Goal: Information Seeking & Learning: Learn about a topic

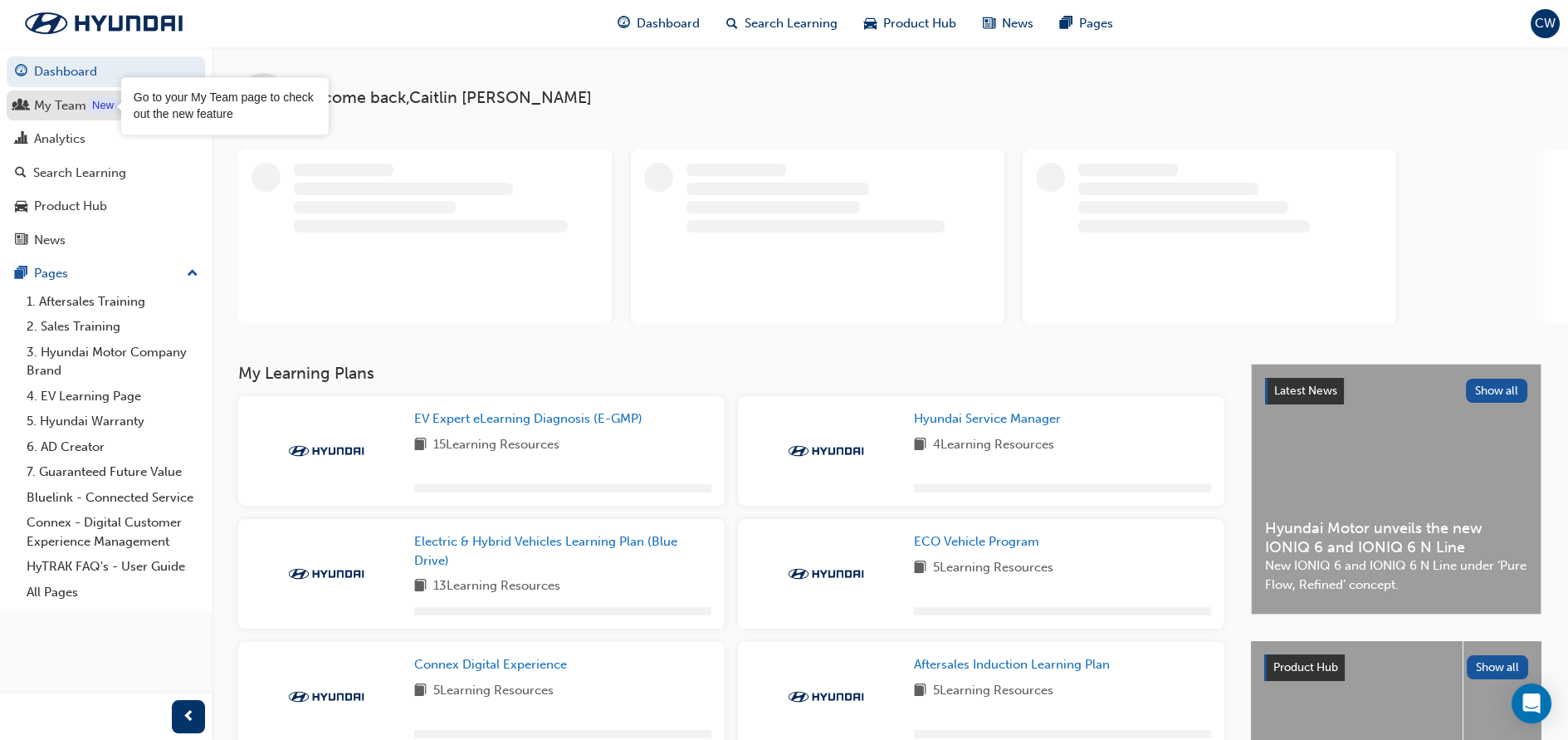
click at [96, 99] on div "New" at bounding box center [103, 106] width 28 height 17
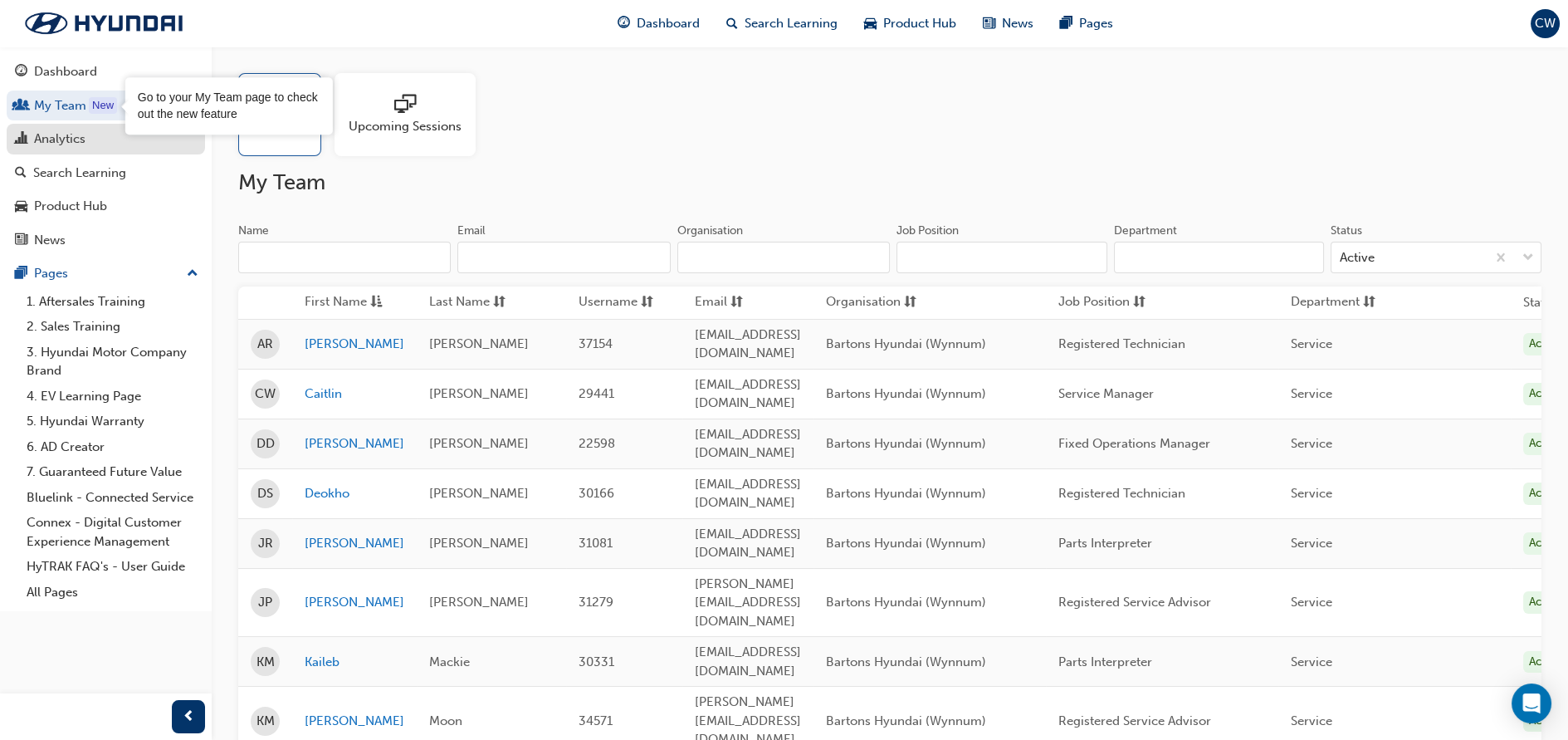
click at [87, 139] on div "Analytics" at bounding box center [106, 139] width 182 height 20
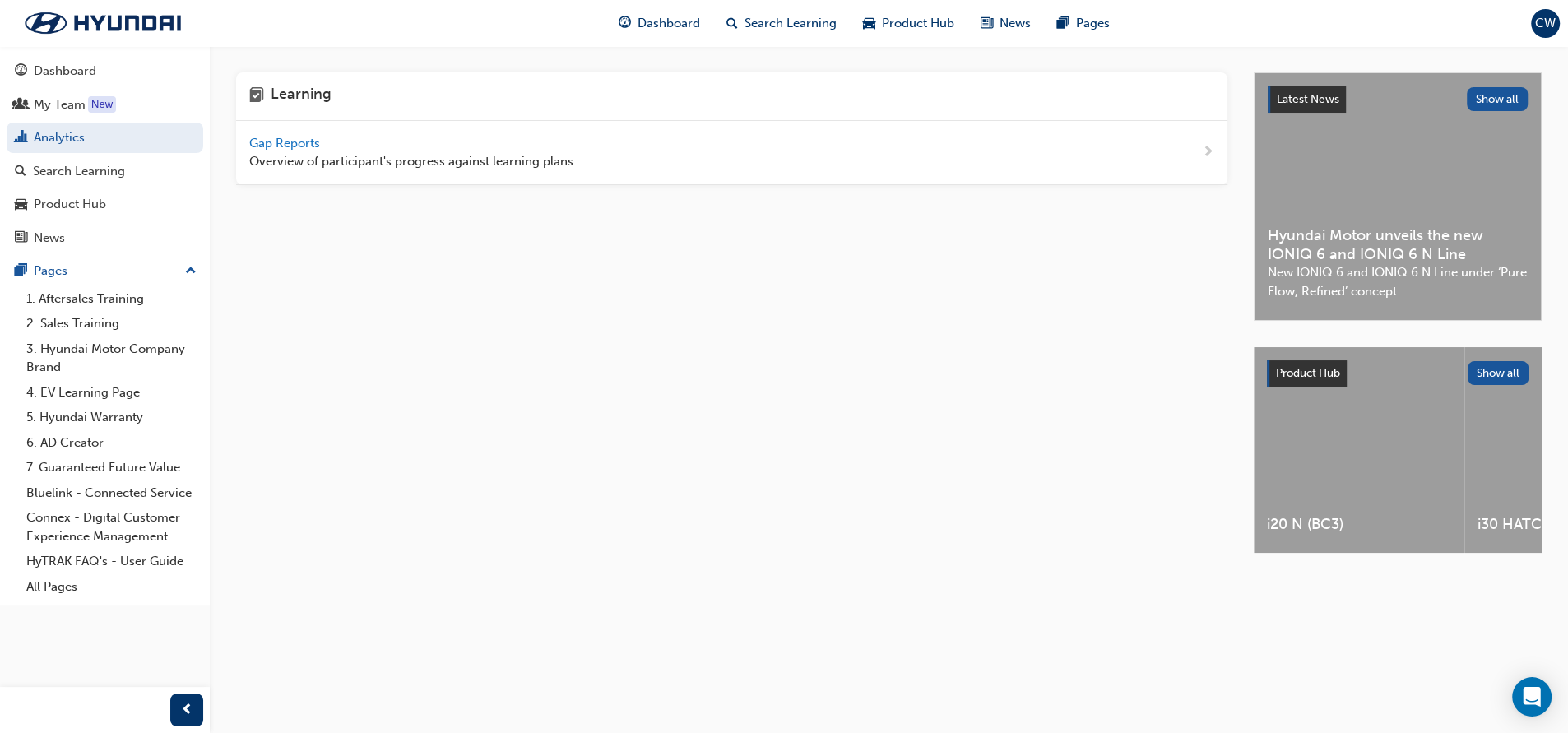
click at [319, 145] on span "Gap Reports" at bounding box center [286, 143] width 74 height 15
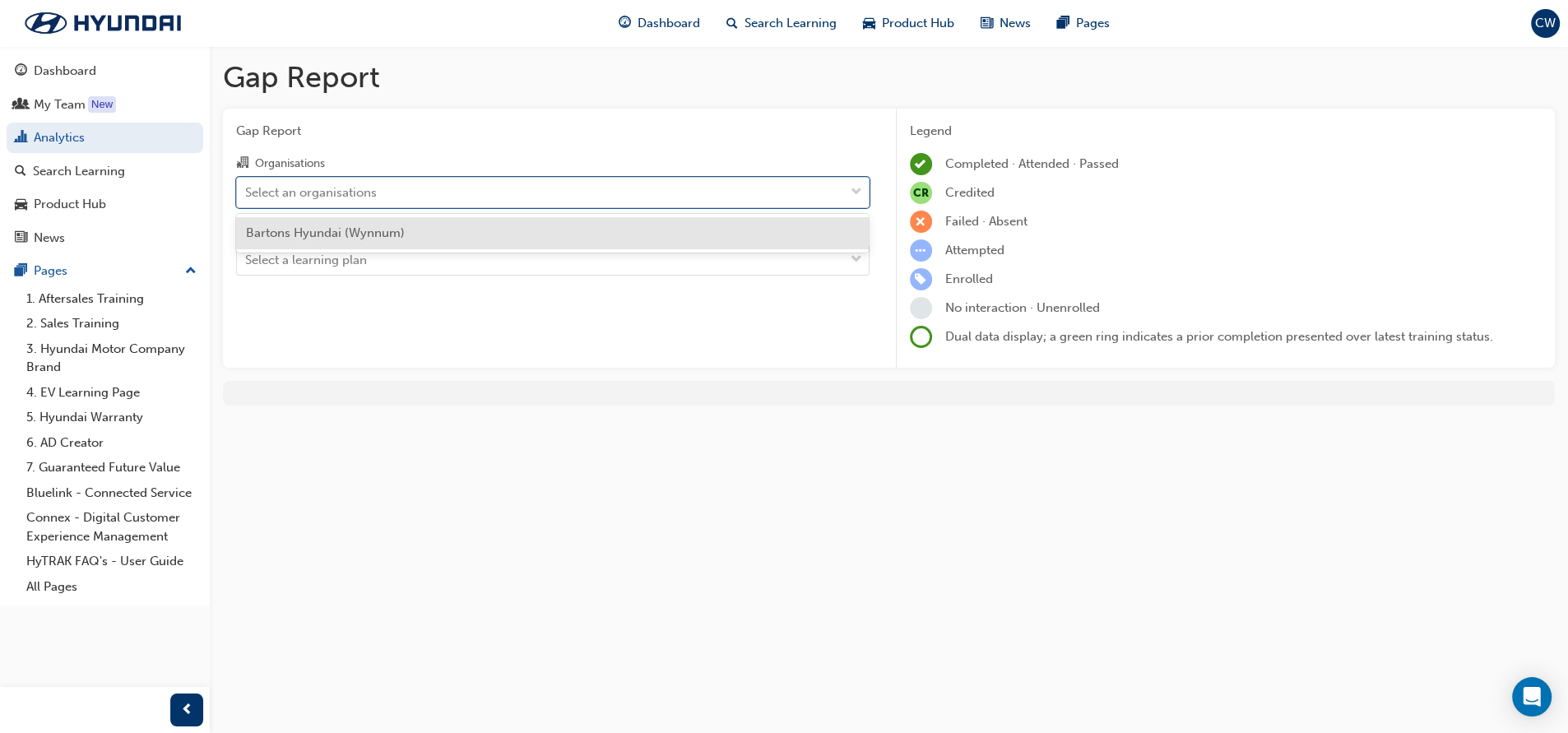
click at [355, 185] on div "Select an organisations" at bounding box center [310, 192] width 131 height 19
click at [247, 185] on input "Organisations option Bartons Hyundai (Wynnum) focused, 1 of 1. 1 result availab…" at bounding box center [246, 191] width 2 height 14
click at [391, 226] on span "Bartons Hyundai (Wynnum)" at bounding box center [325, 232] width 159 height 15
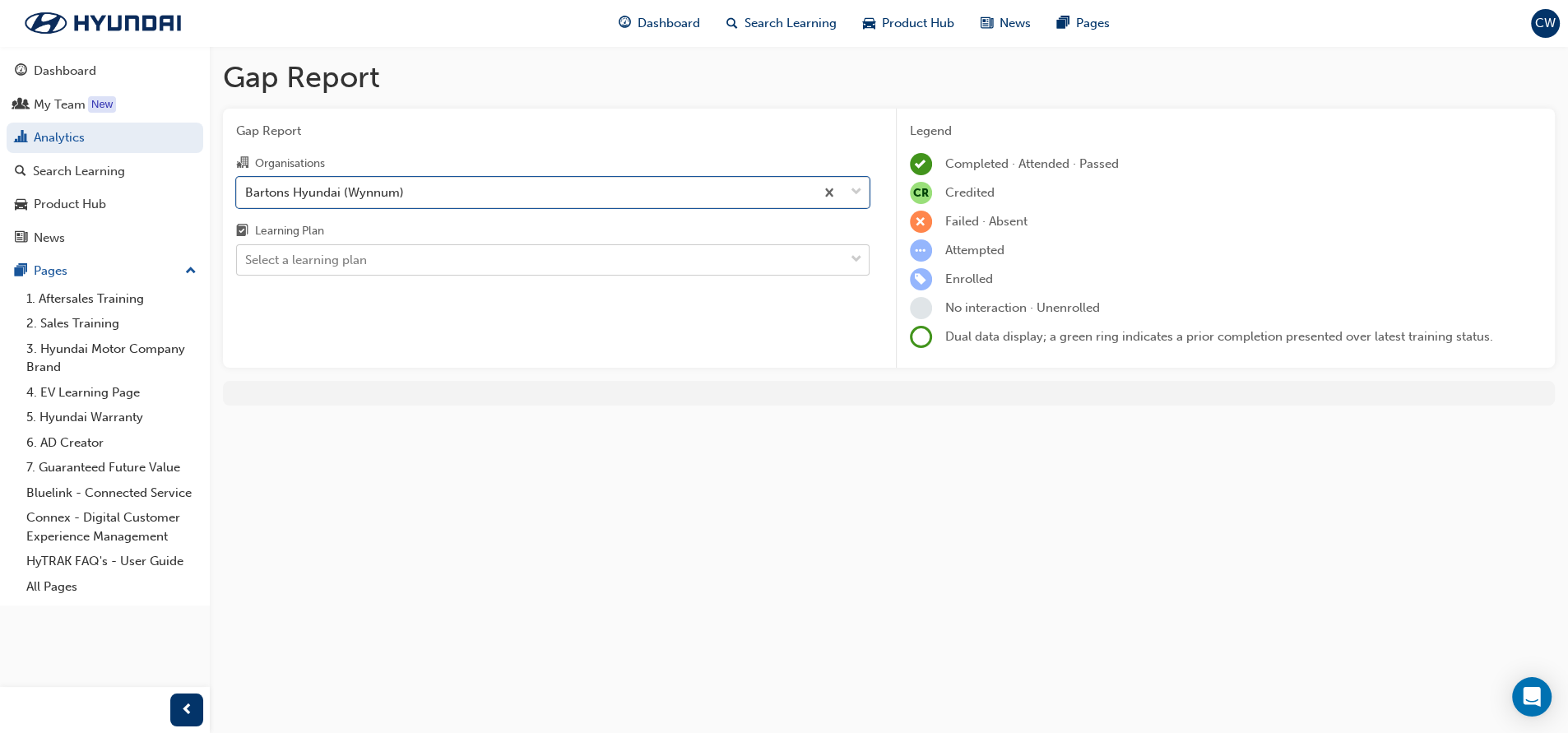
click at [373, 265] on div "Select a learning plan" at bounding box center [540, 260] width 607 height 28
click at [247, 265] on input "Learning Plan Select a learning plan" at bounding box center [246, 259] width 2 height 14
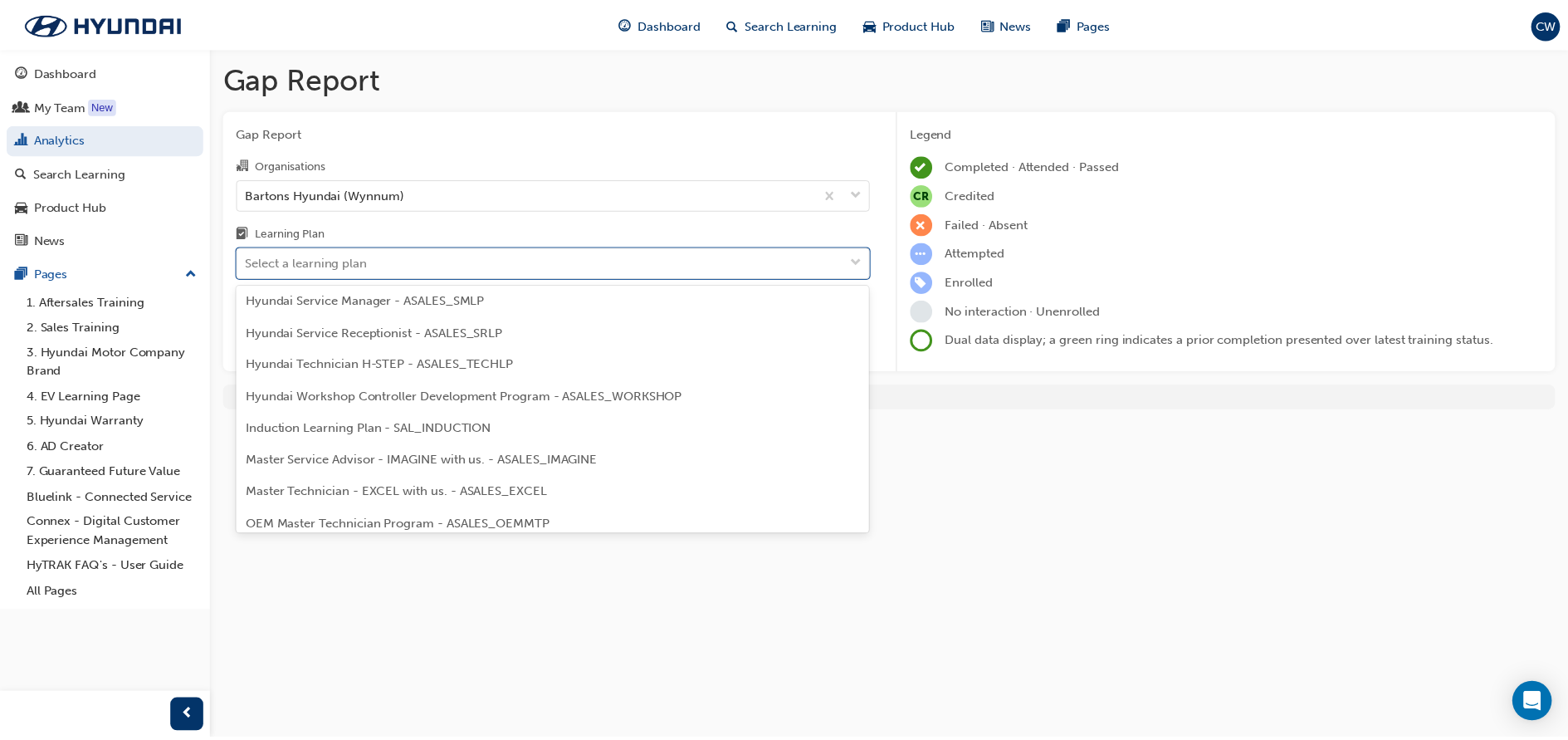
scroll to position [553, 0]
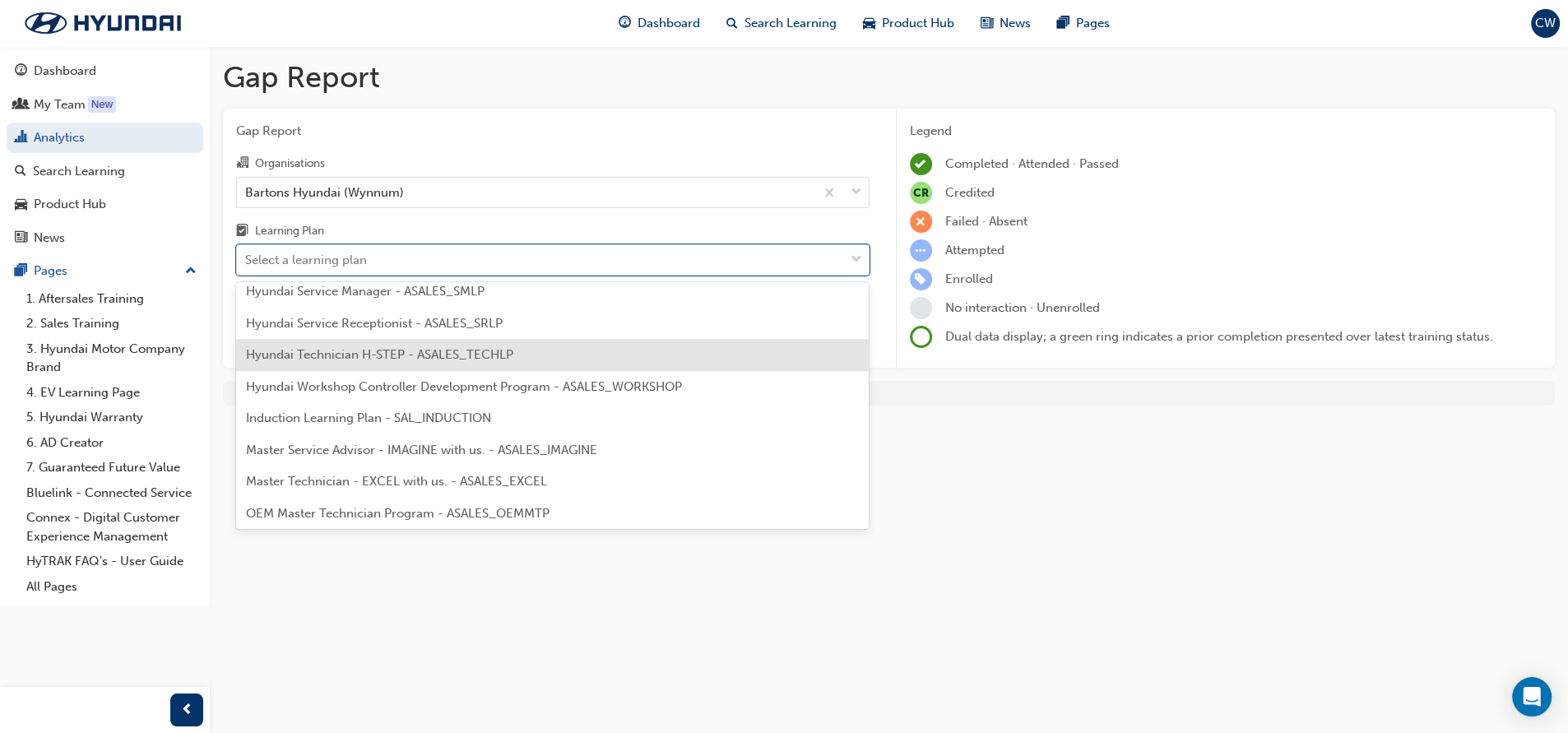
click at [423, 361] on div "Hyundai Technician H-STEP - ASALES_TECHLP" at bounding box center [552, 355] width 633 height 32
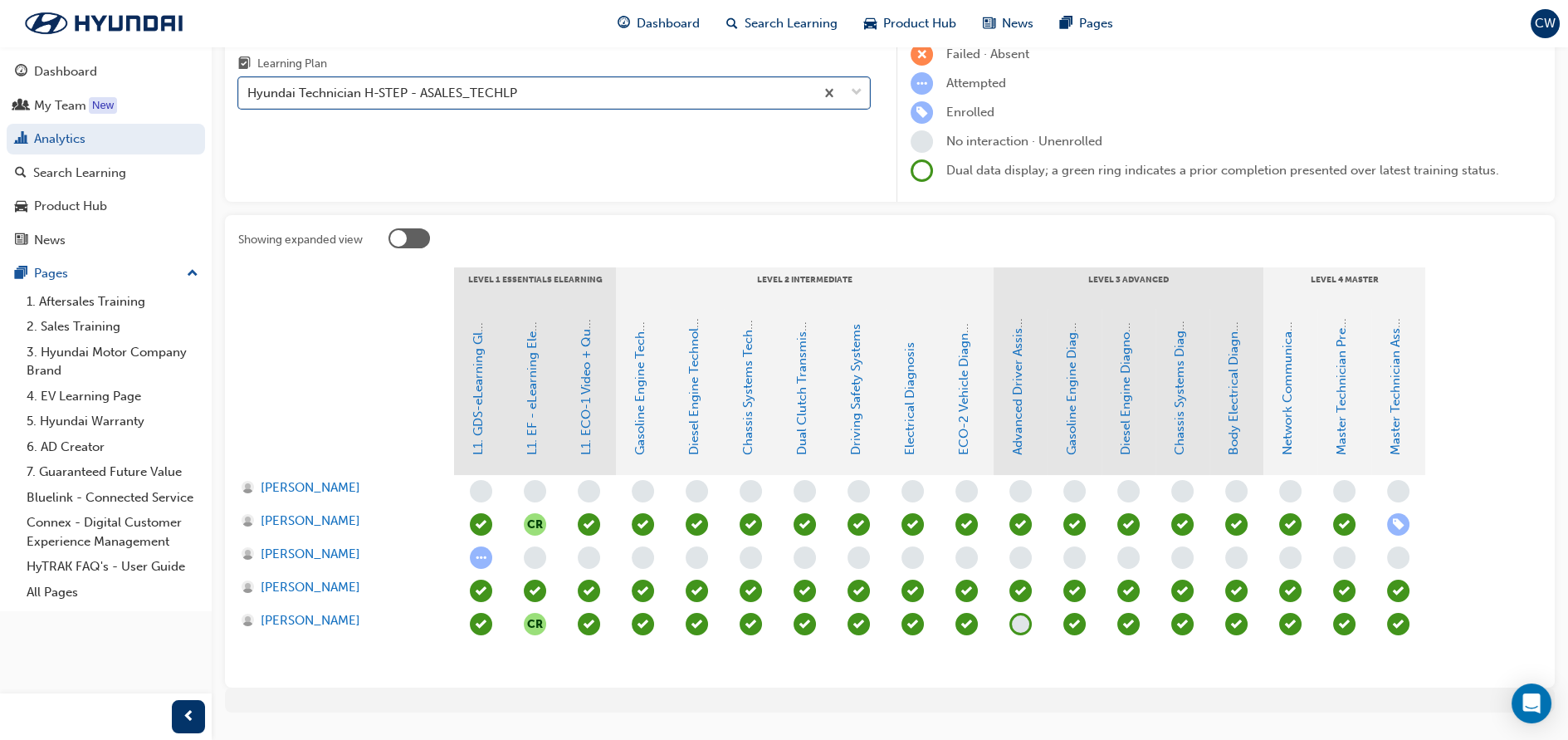
scroll to position [185, 0]
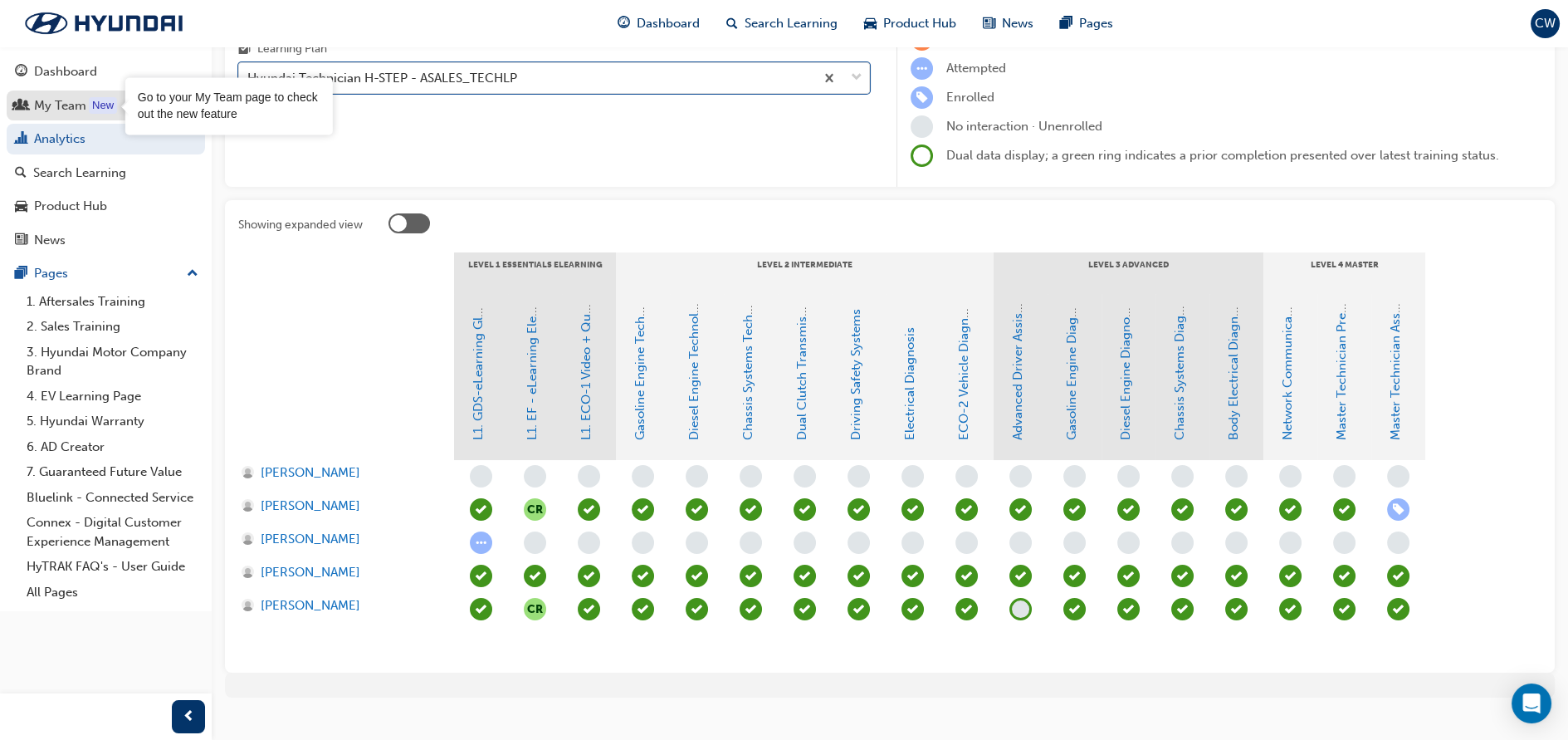
click at [99, 99] on div "New" at bounding box center [103, 106] width 28 height 17
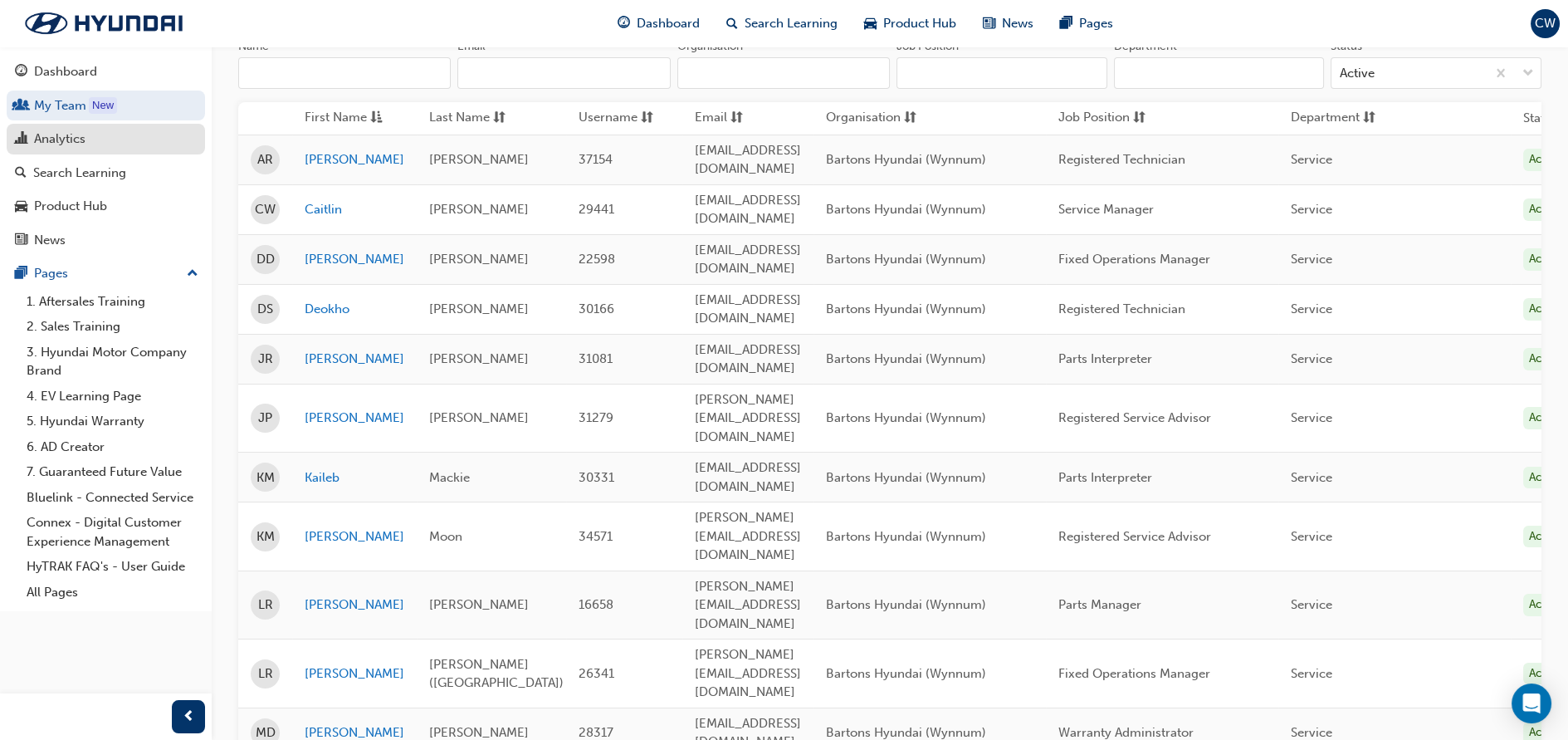
click at [150, 141] on div "Analytics" at bounding box center [106, 139] width 182 height 20
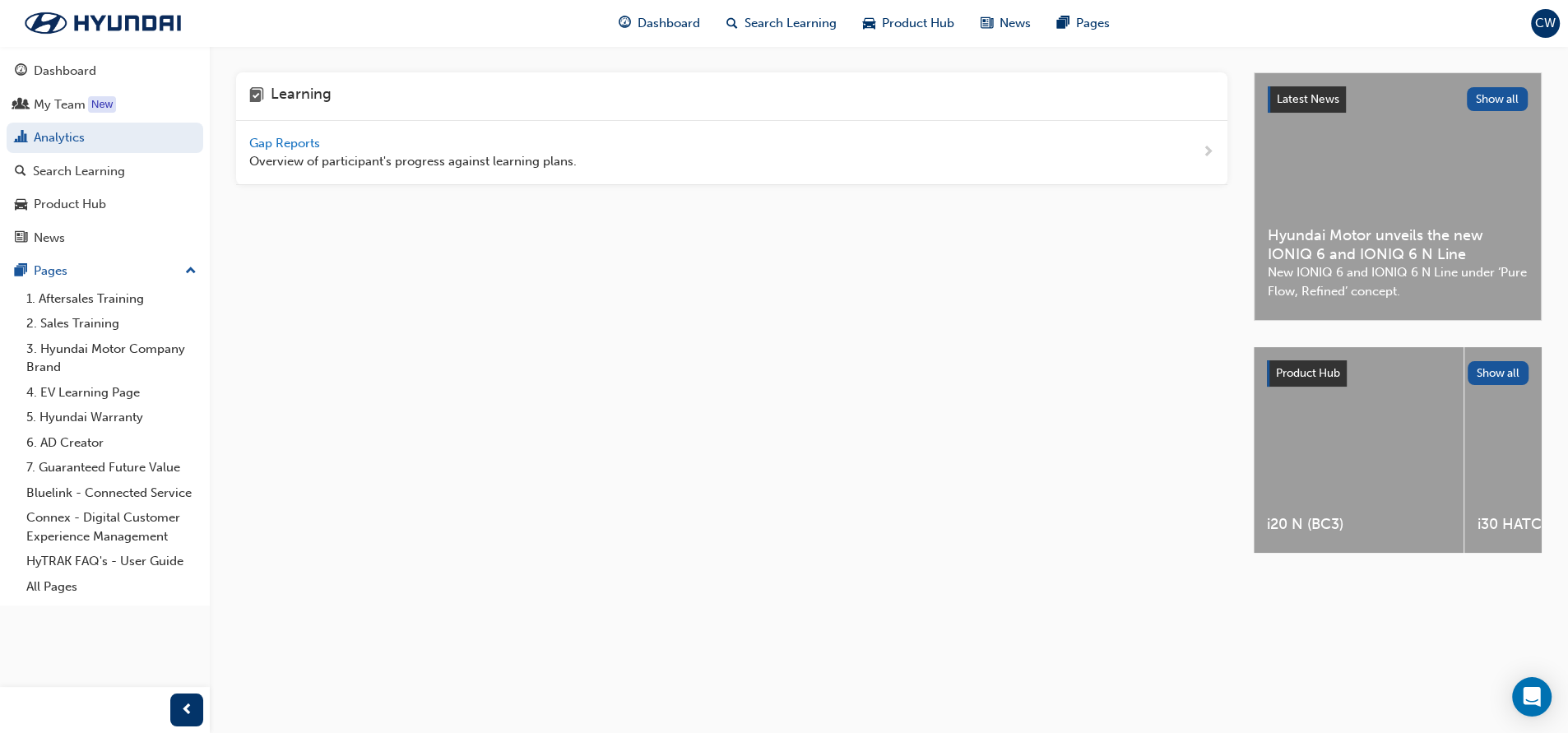
click at [284, 151] on div "Gap Reports Overview of participant's progress against learning plans." at bounding box center [412, 152] width 327 height 37
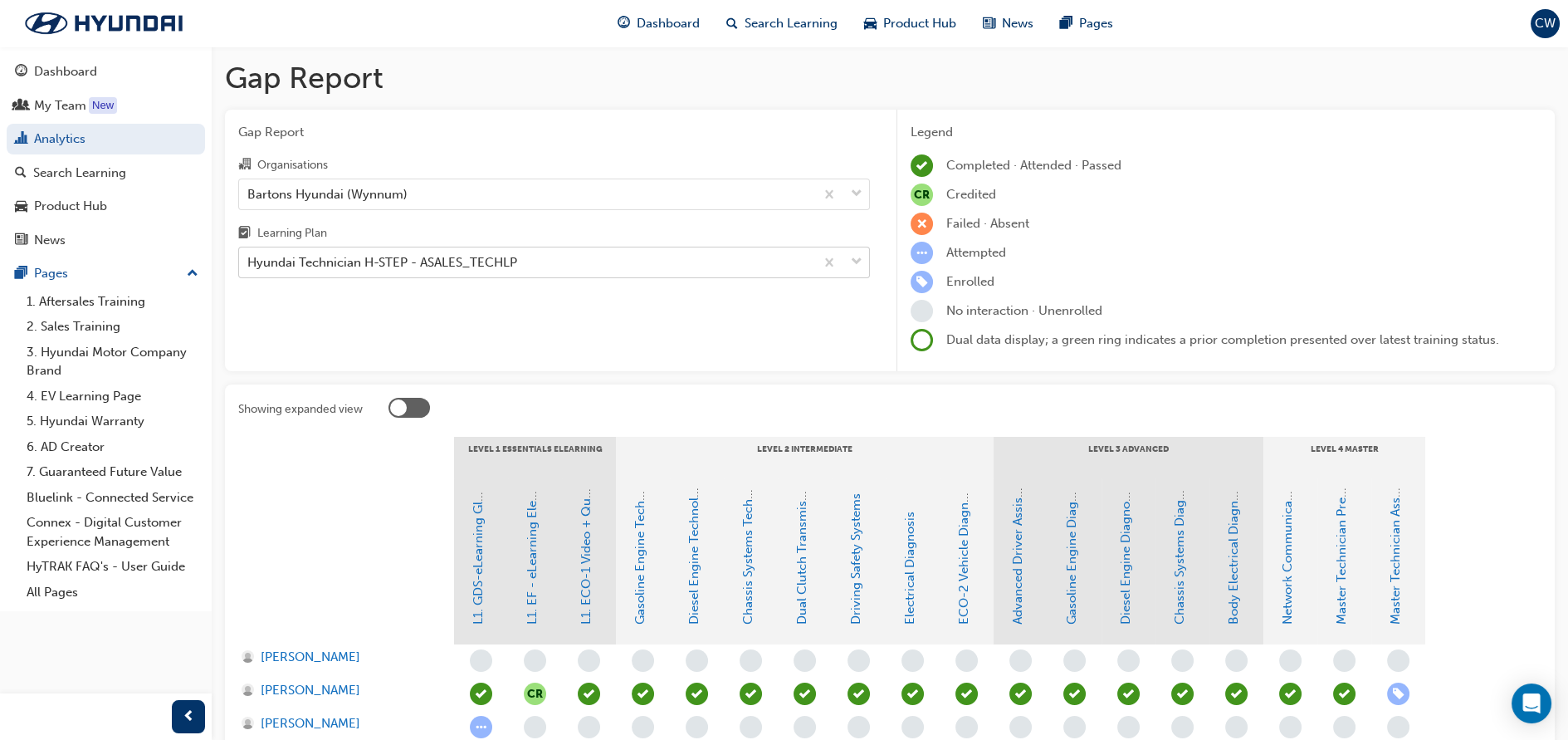
click at [310, 258] on div "Hyundai Technician H-STEP - ASALES_TECHLP" at bounding box center [382, 262] width 270 height 19
click at [249, 258] on input "Learning Plan Hyundai Technician H-STEP - ASALES_TECHLP" at bounding box center [249, 262] width 2 height 14
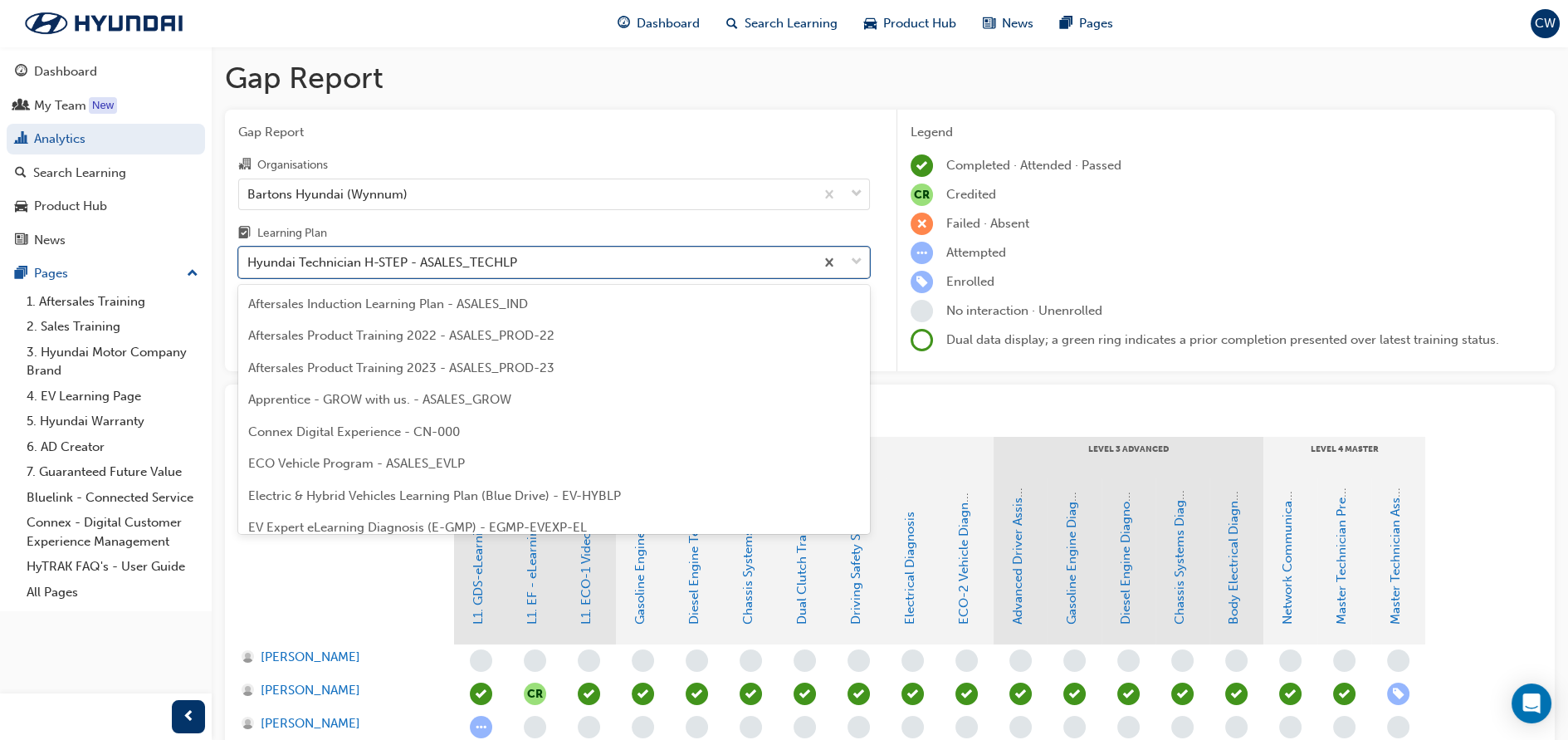
scroll to position [405, 0]
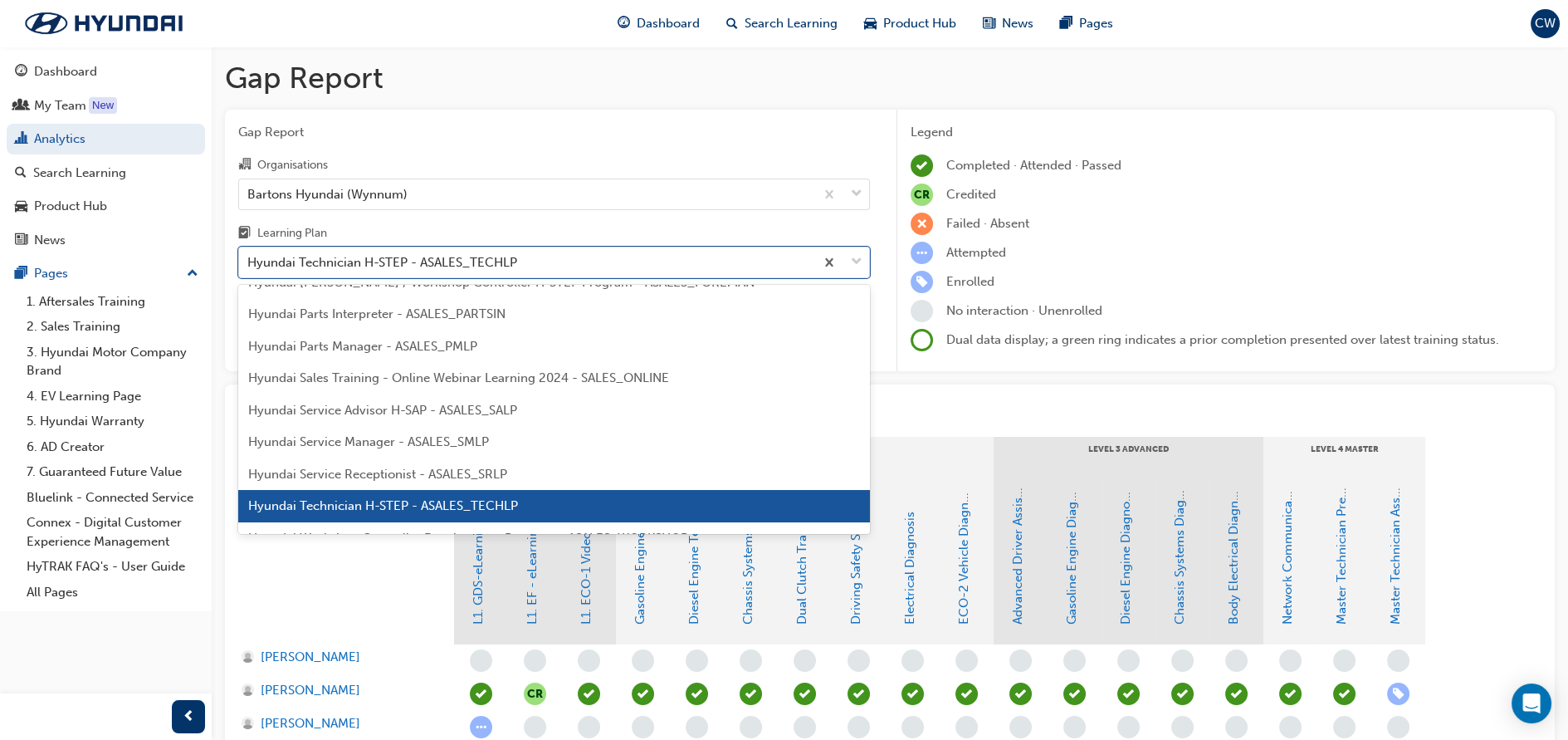
click at [437, 412] on span "Hyundai Service Advisor H-SAP - ASALES_SALP" at bounding box center [383, 410] width 269 height 15
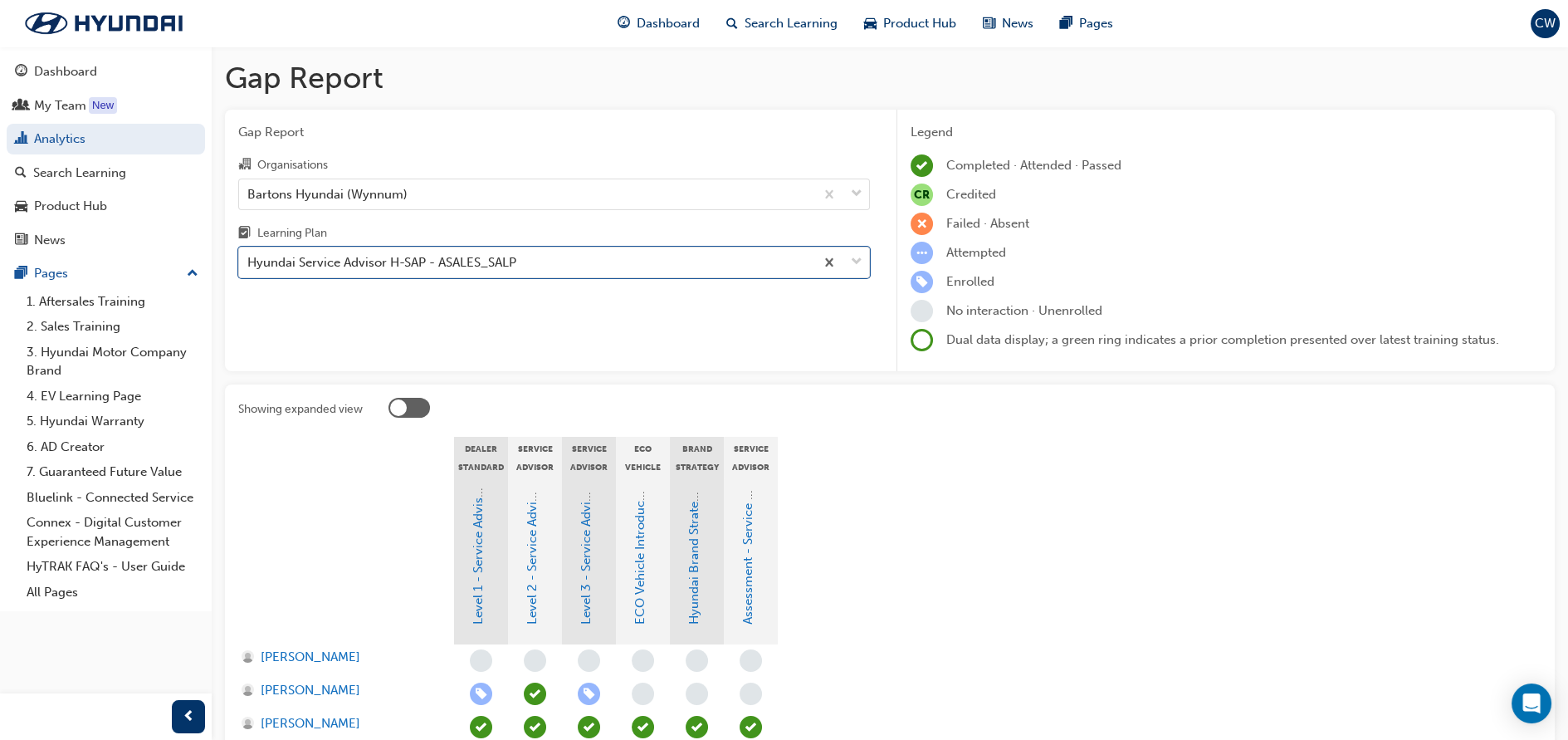
scroll to position [92, 0]
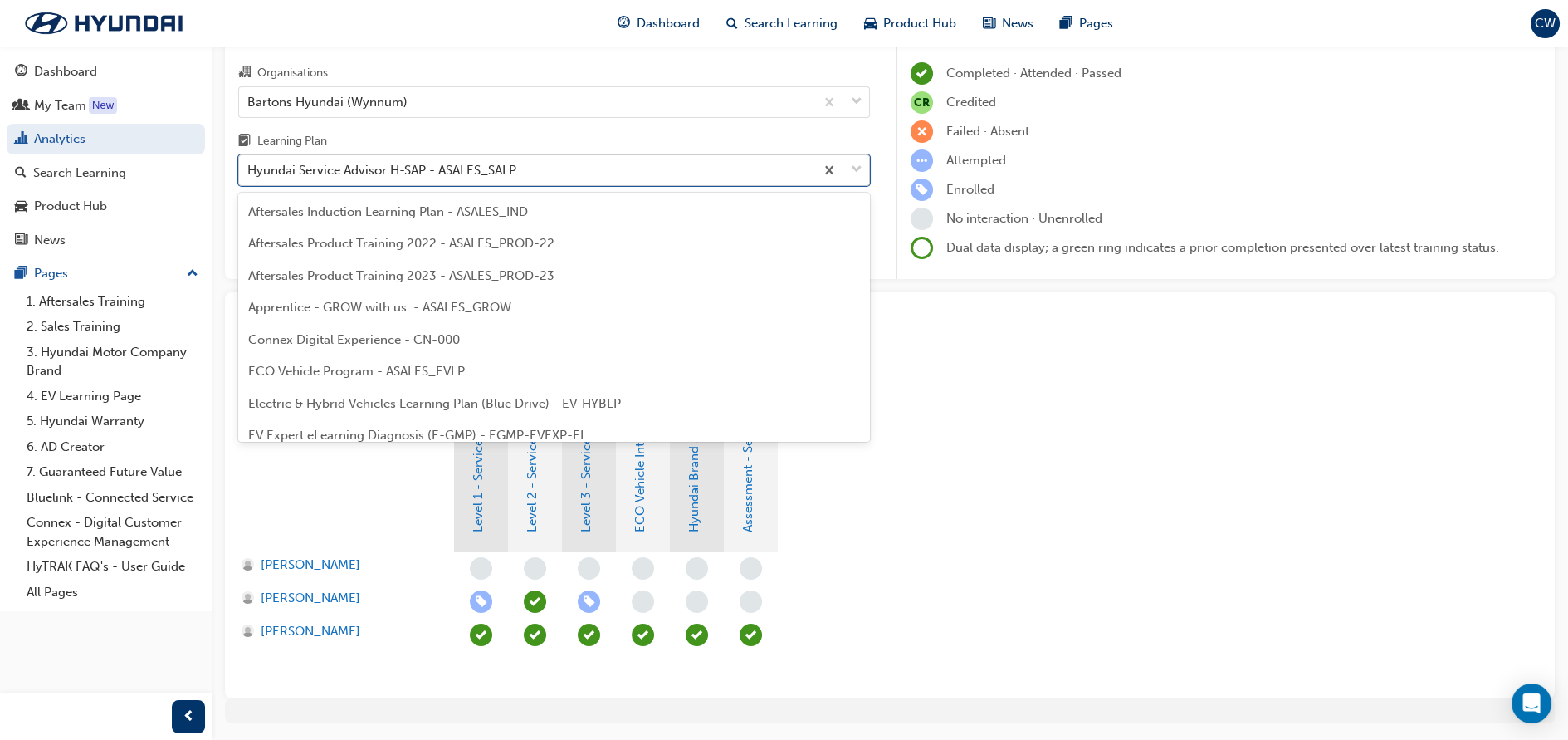
click at [381, 180] on div "Hyundai Service Advisor H-SAP - ASALES_SALP" at bounding box center [527, 170] width 576 height 29
click at [249, 177] on input "Learning Plan option Hyundai Service Advisor H-SAP - ASALES_SALP, selected. opt…" at bounding box center [249, 170] width 2 height 14
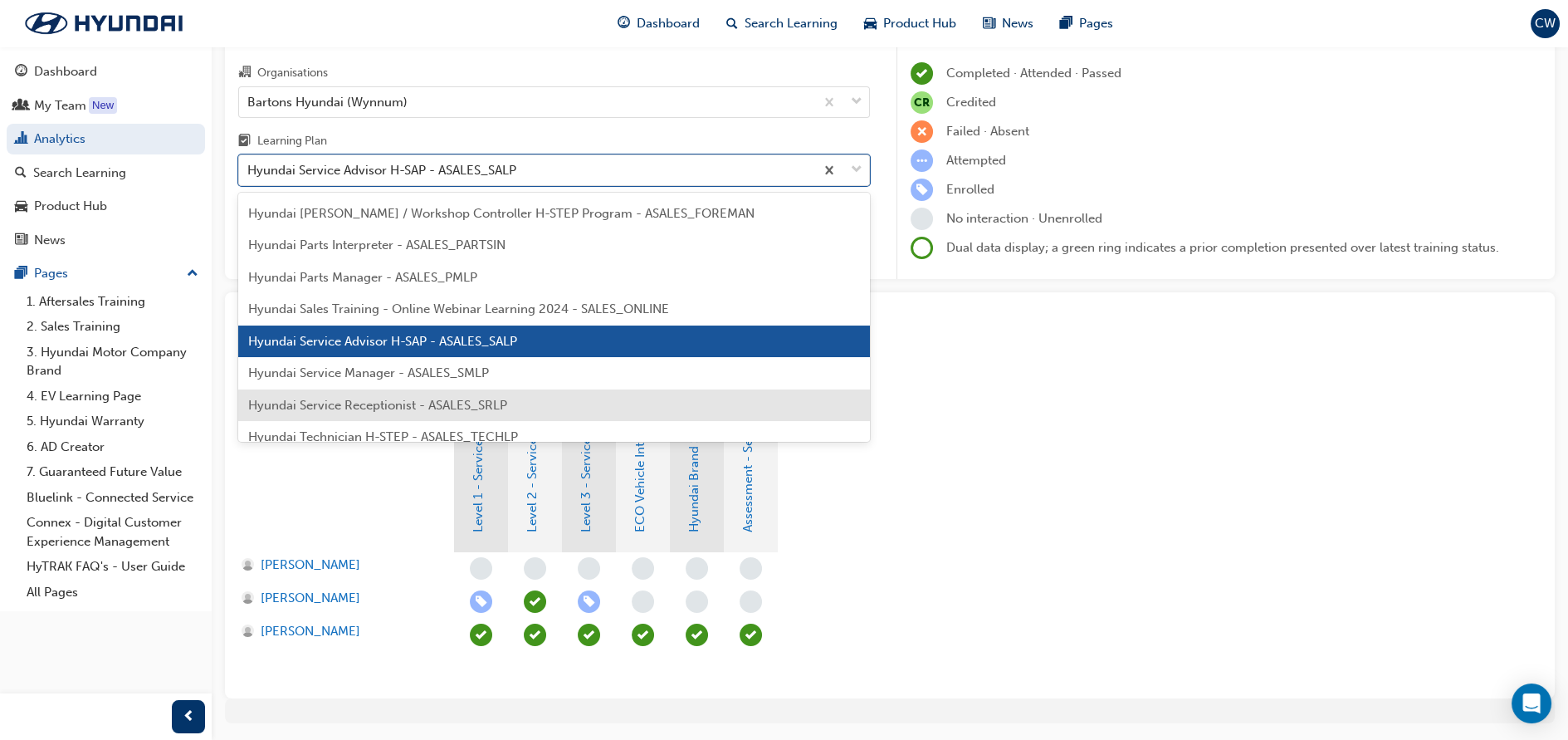
scroll to position [401, 0]
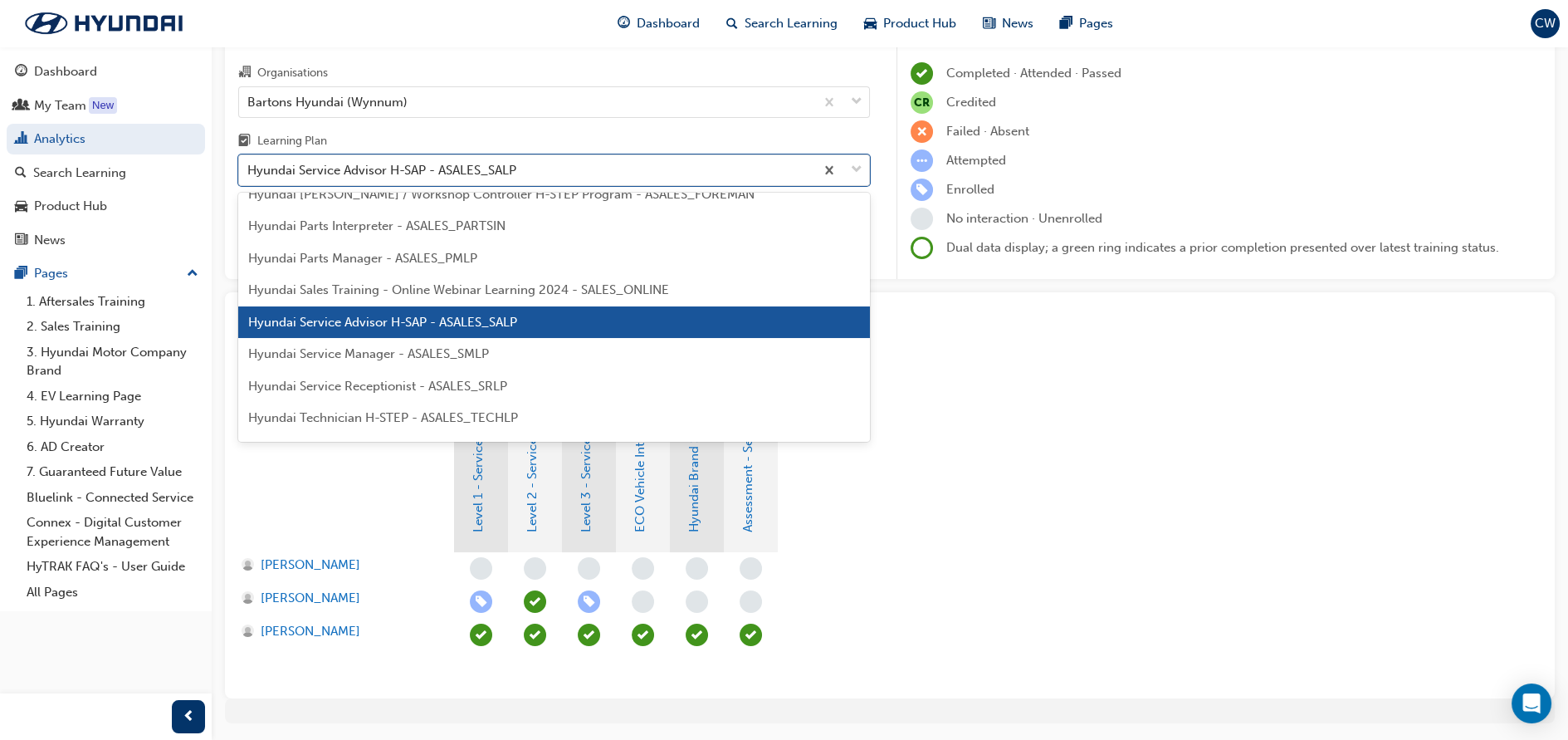
click at [453, 353] on span "Hyundai Service Manager - ASALES_SMLP" at bounding box center [369, 353] width 241 height 15
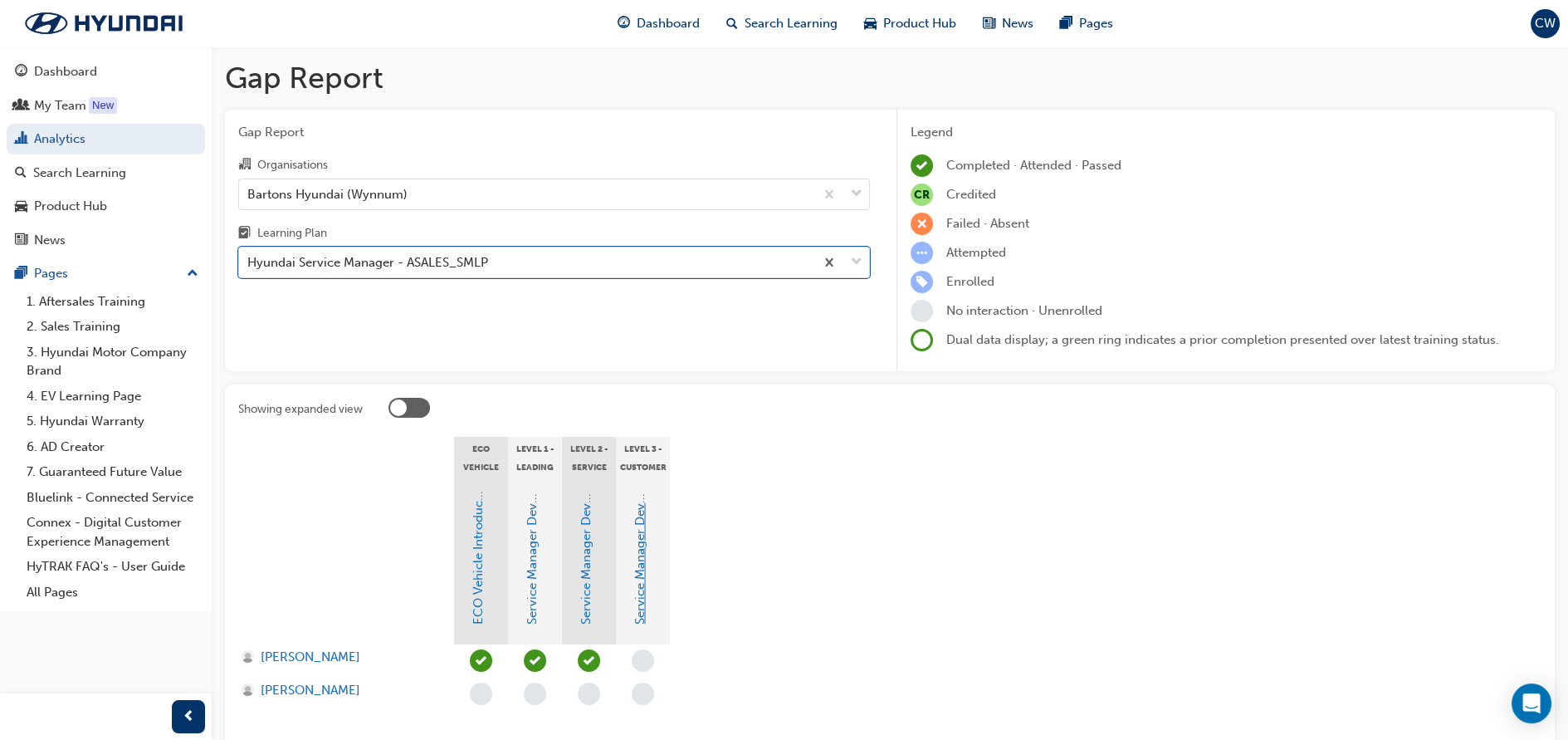
click at [636, 604] on link "Service Manager Development Program Level 3" at bounding box center [640, 487] width 15 height 274
click at [525, 274] on div "Hyundai Service Manager - ASALES_SMLP" at bounding box center [527, 262] width 576 height 29
click at [249, 269] on input "Learning Plan Hyundai Service Manager - ASALES_SMLP" at bounding box center [249, 262] width 2 height 14
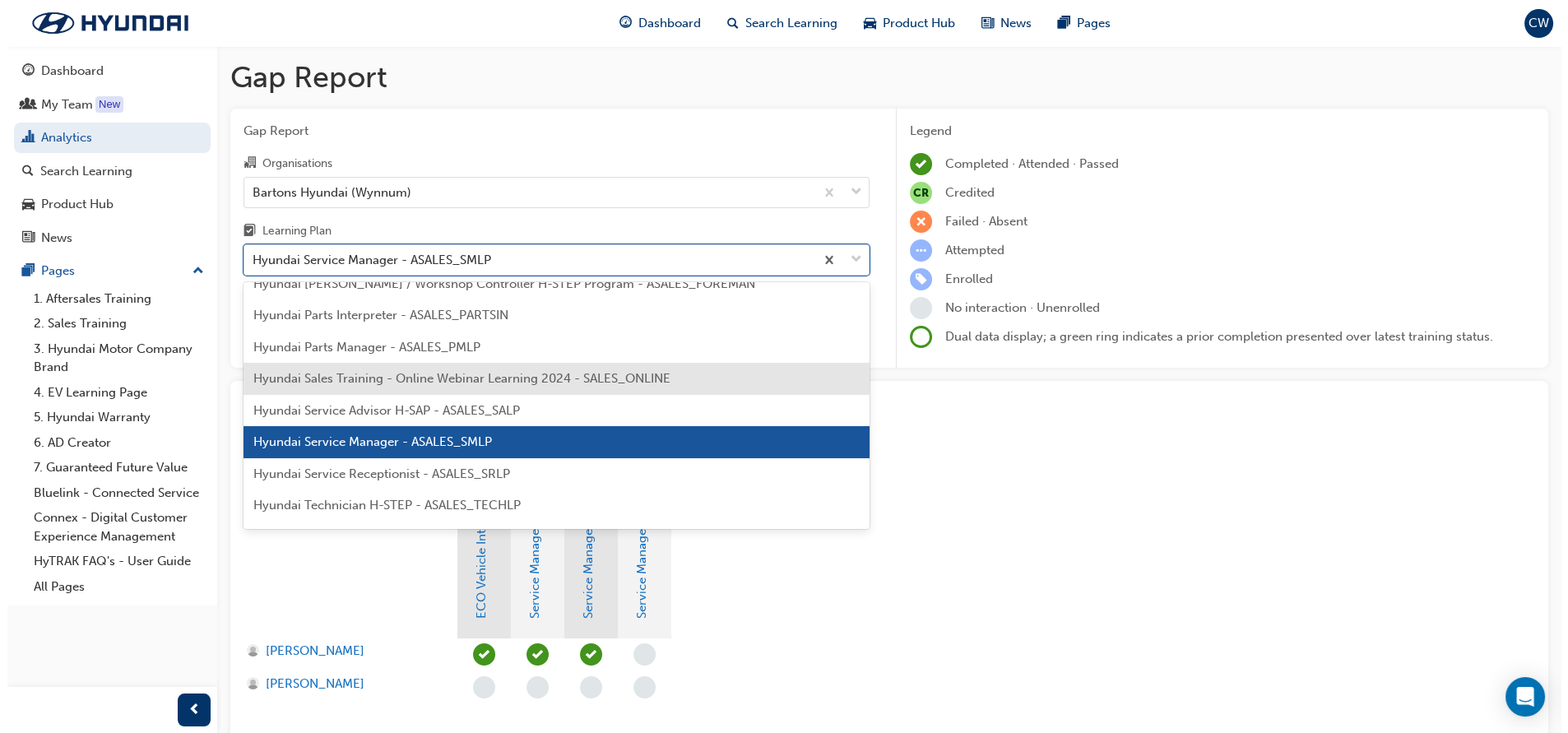
scroll to position [429, 0]
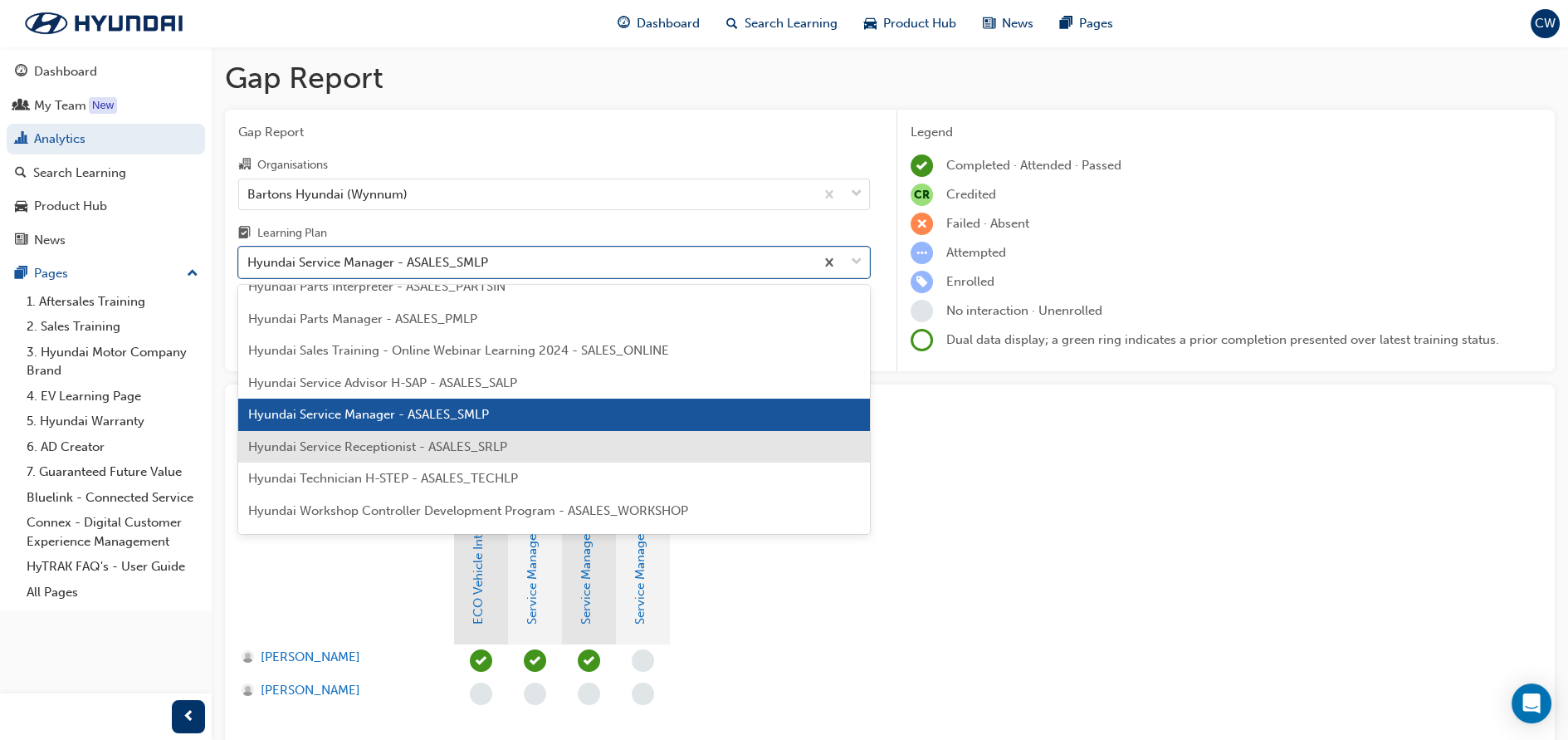
click at [516, 439] on div "Hyundai Service Receptionist - ASALES_SRLP" at bounding box center [554, 447] width 631 height 32
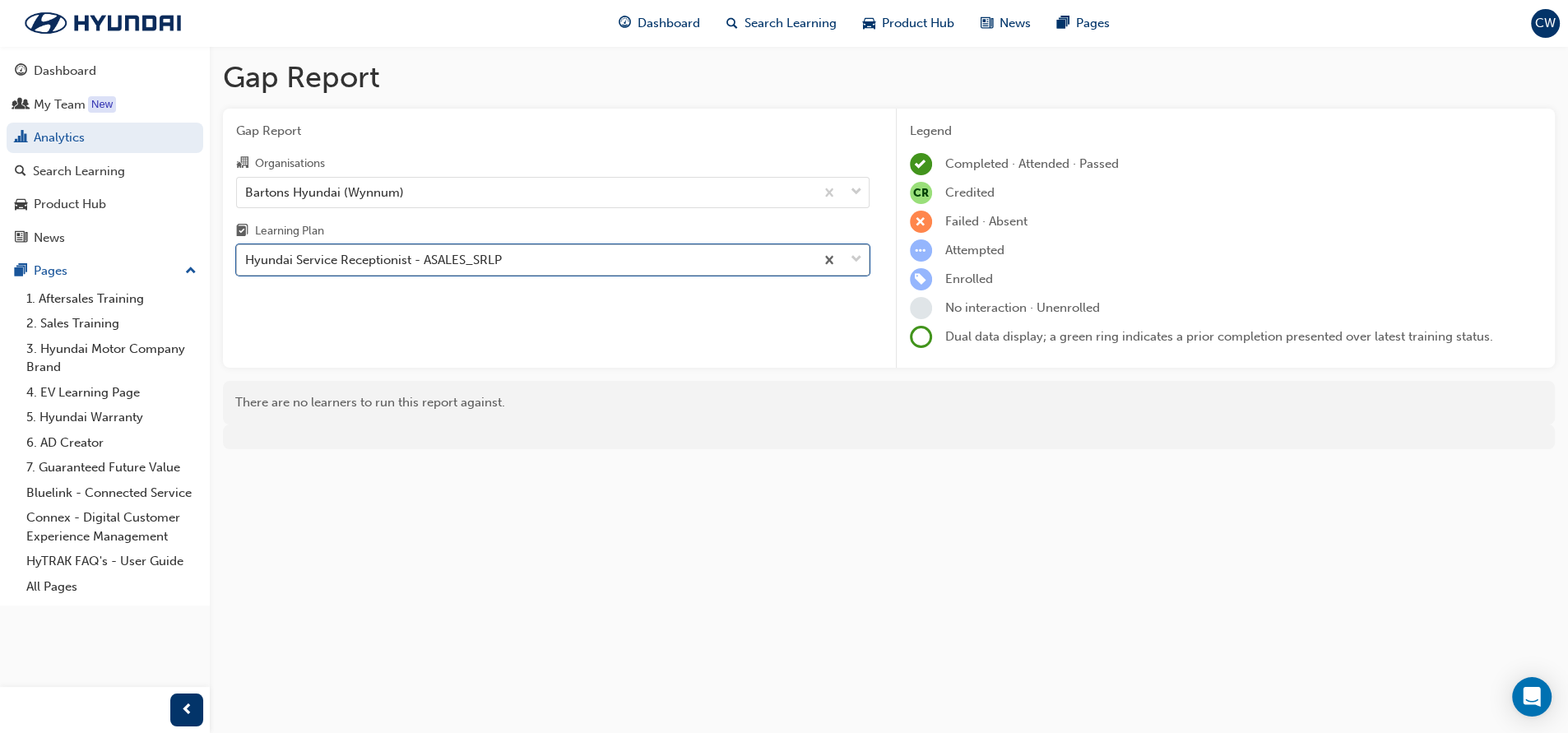
click at [452, 271] on div "Hyundai Service Receptionist - ASALES_SRLP" at bounding box center [525, 260] width 578 height 28
click at [247, 266] on input "Learning Plan option Hyundai Service Receptionist - ASALES_SRLP, selected. 0 re…" at bounding box center [246, 259] width 2 height 14
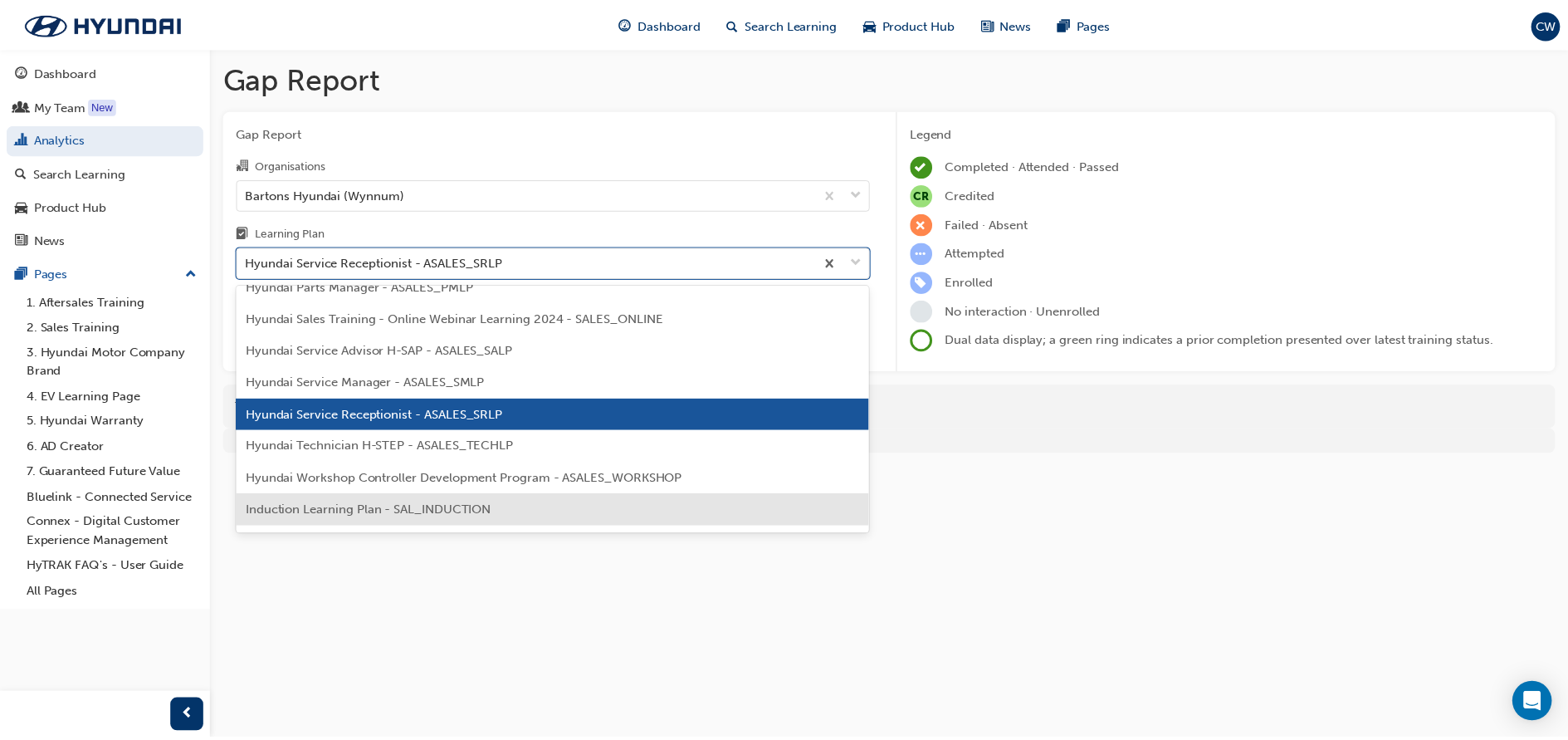
scroll to position [557, 0]
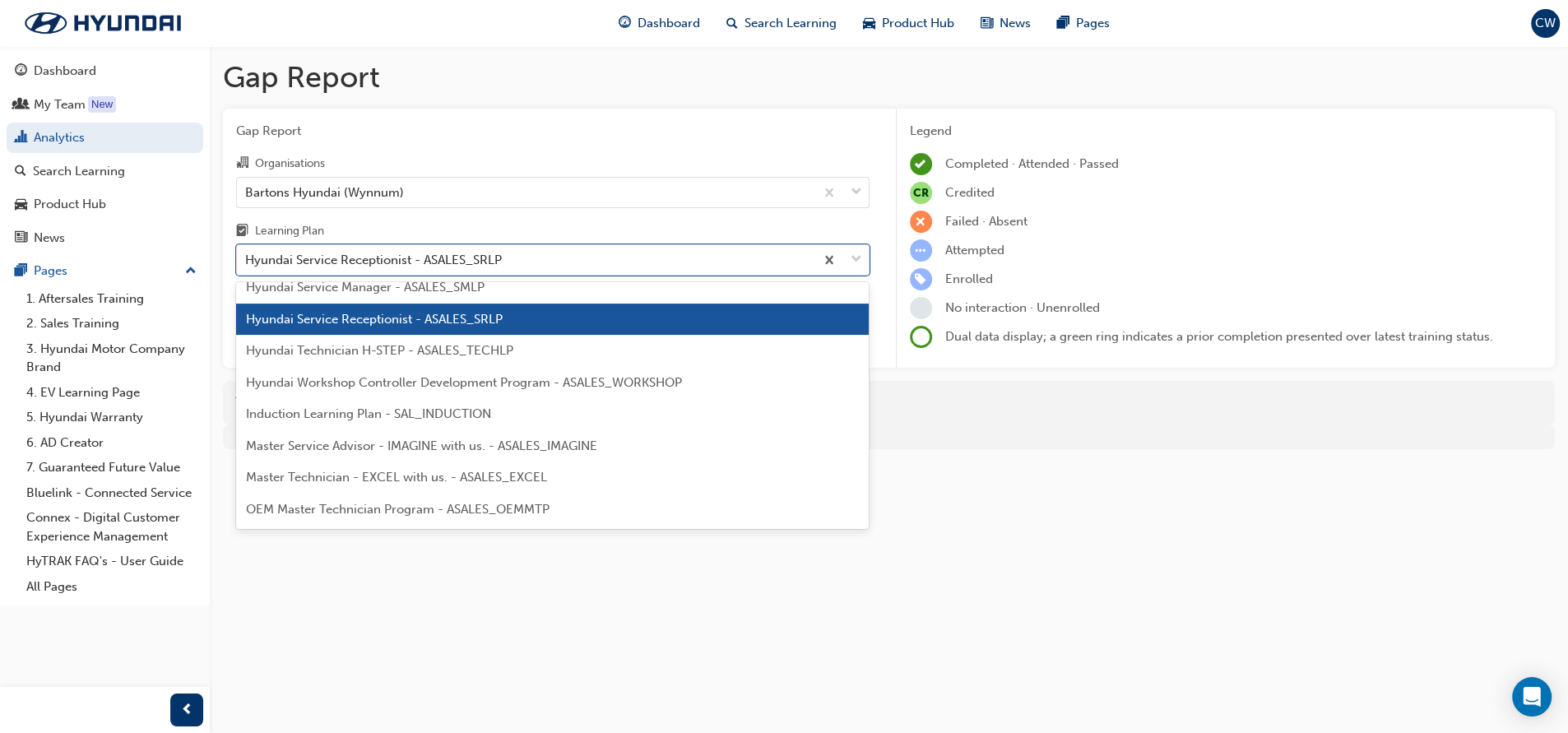
click at [457, 381] on span "Hyundai Workshop Controller Development Program - ASALES_WORKSHOP" at bounding box center [464, 382] width 436 height 15
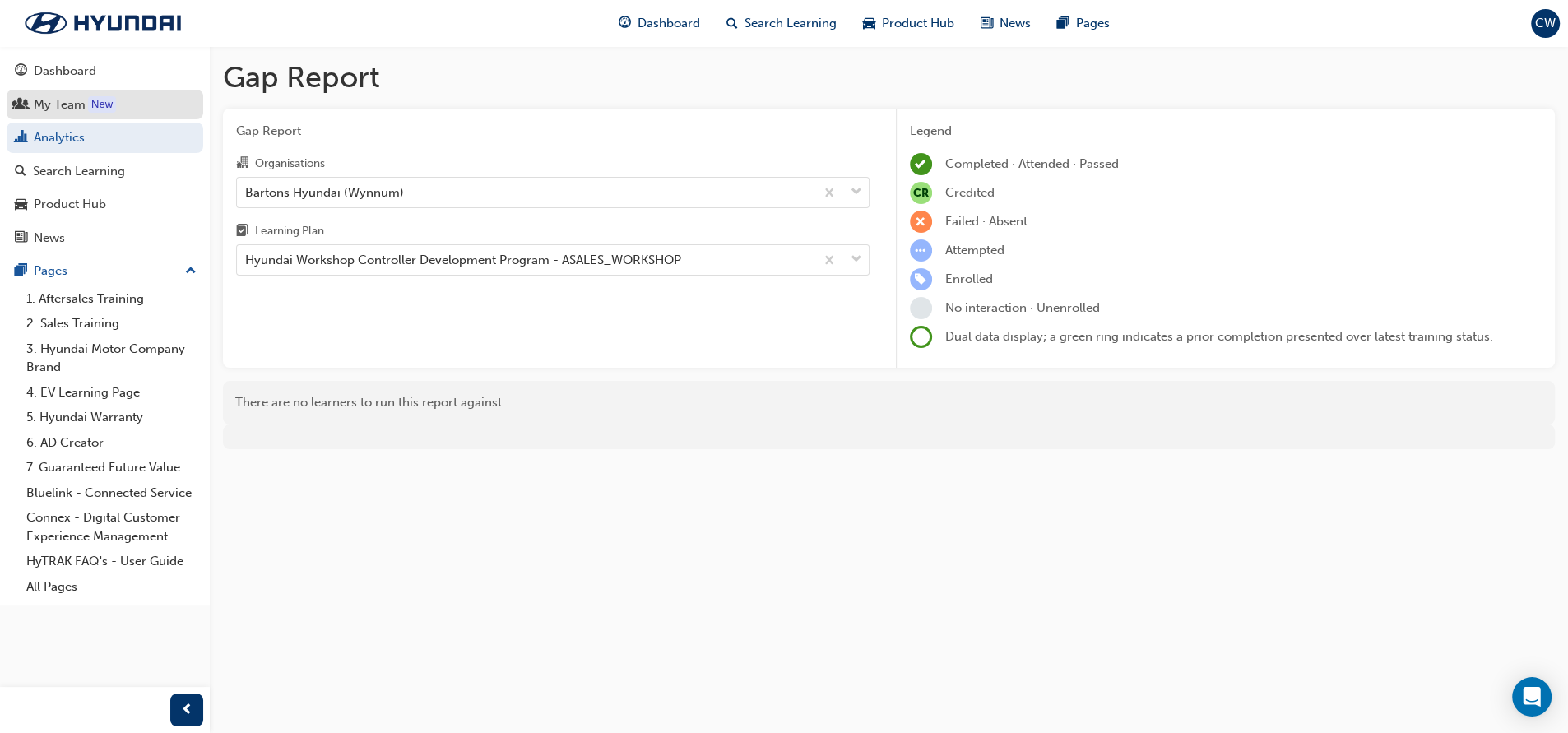
click at [92, 95] on div "My Team" at bounding box center [105, 105] width 180 height 20
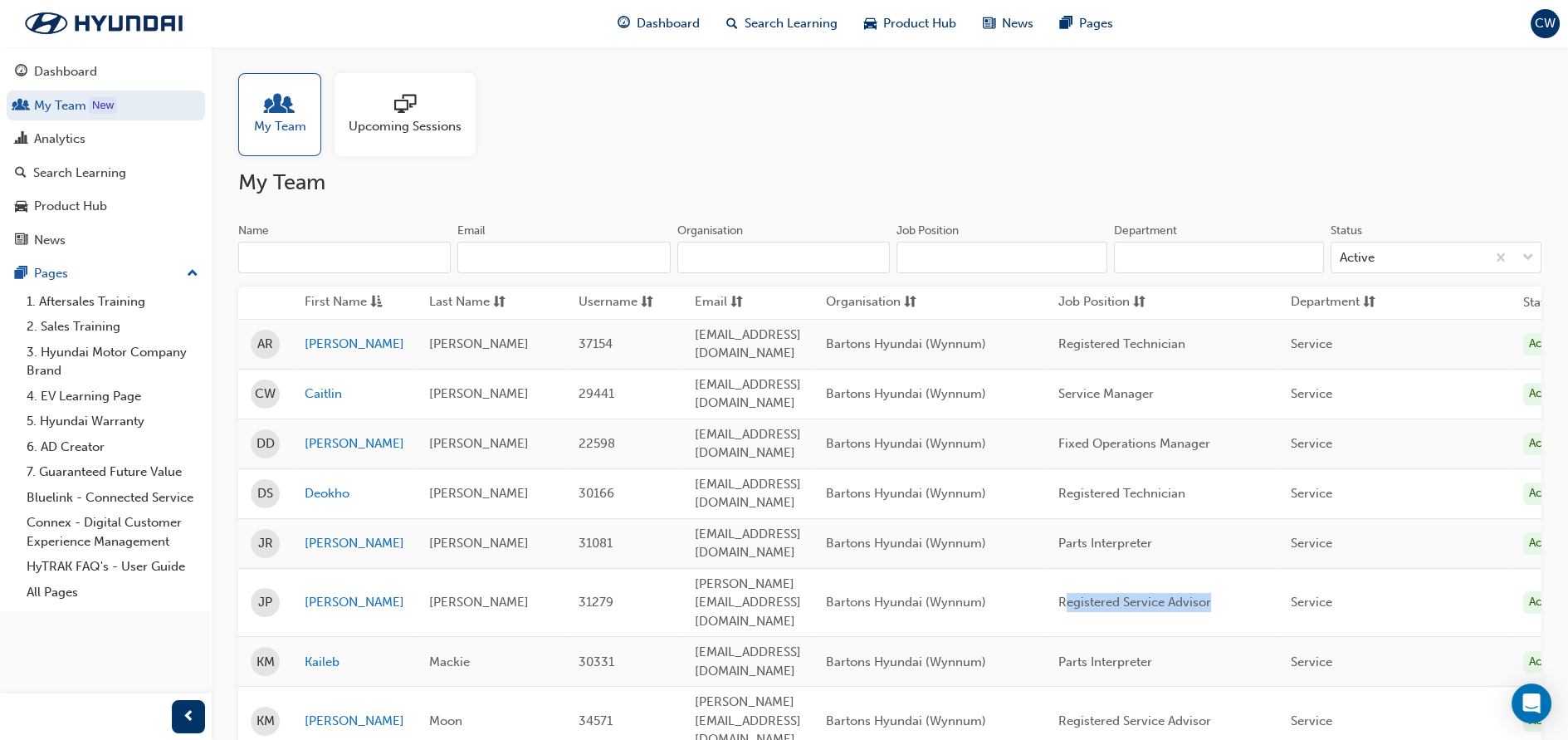
drag, startPoint x: 1131, startPoint y: 544, endPoint x: 1274, endPoint y: 547, distance: 143.0
click at [1211, 594] on span "Registered Service Advisor" at bounding box center [1135, 602] width 153 height 15
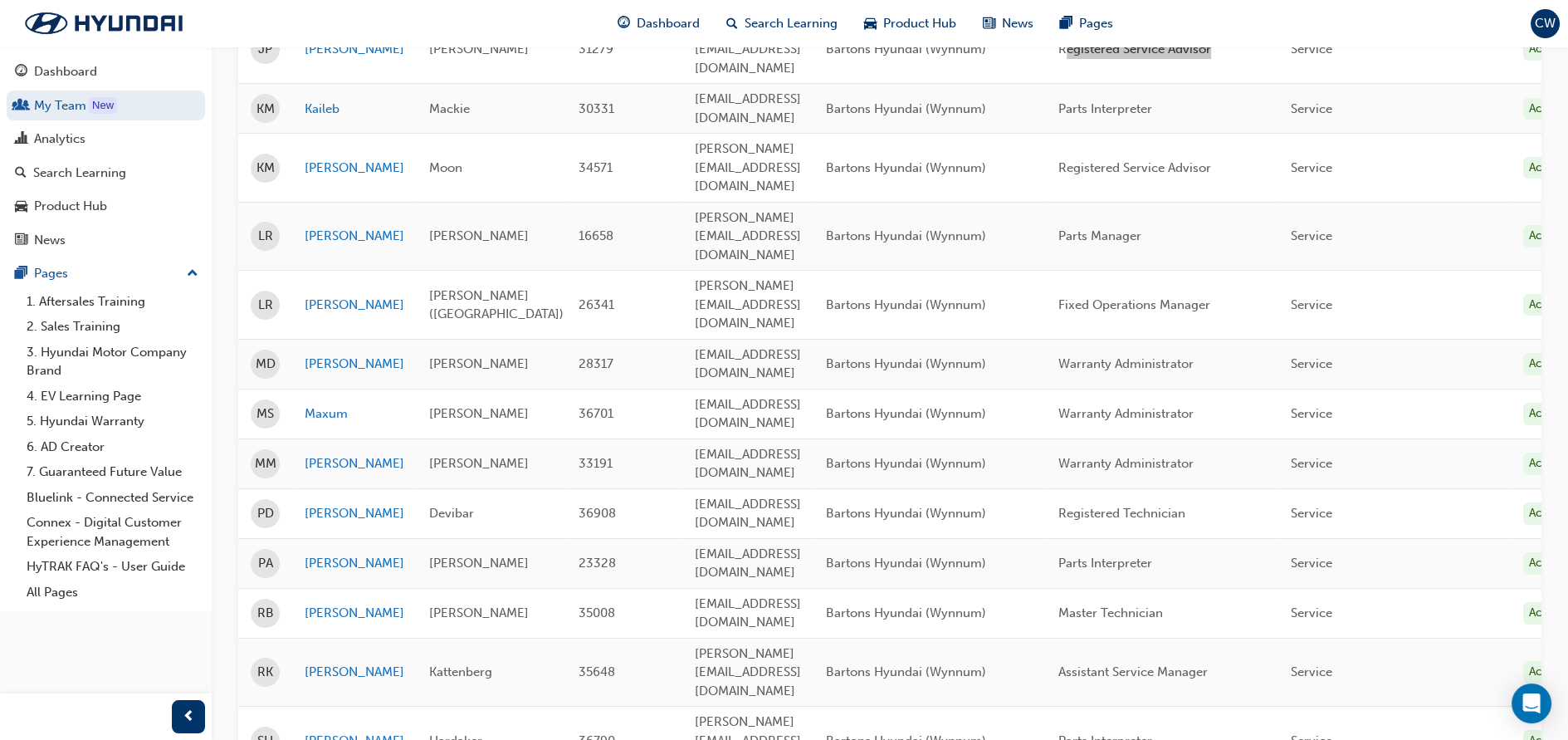
scroll to position [92, 0]
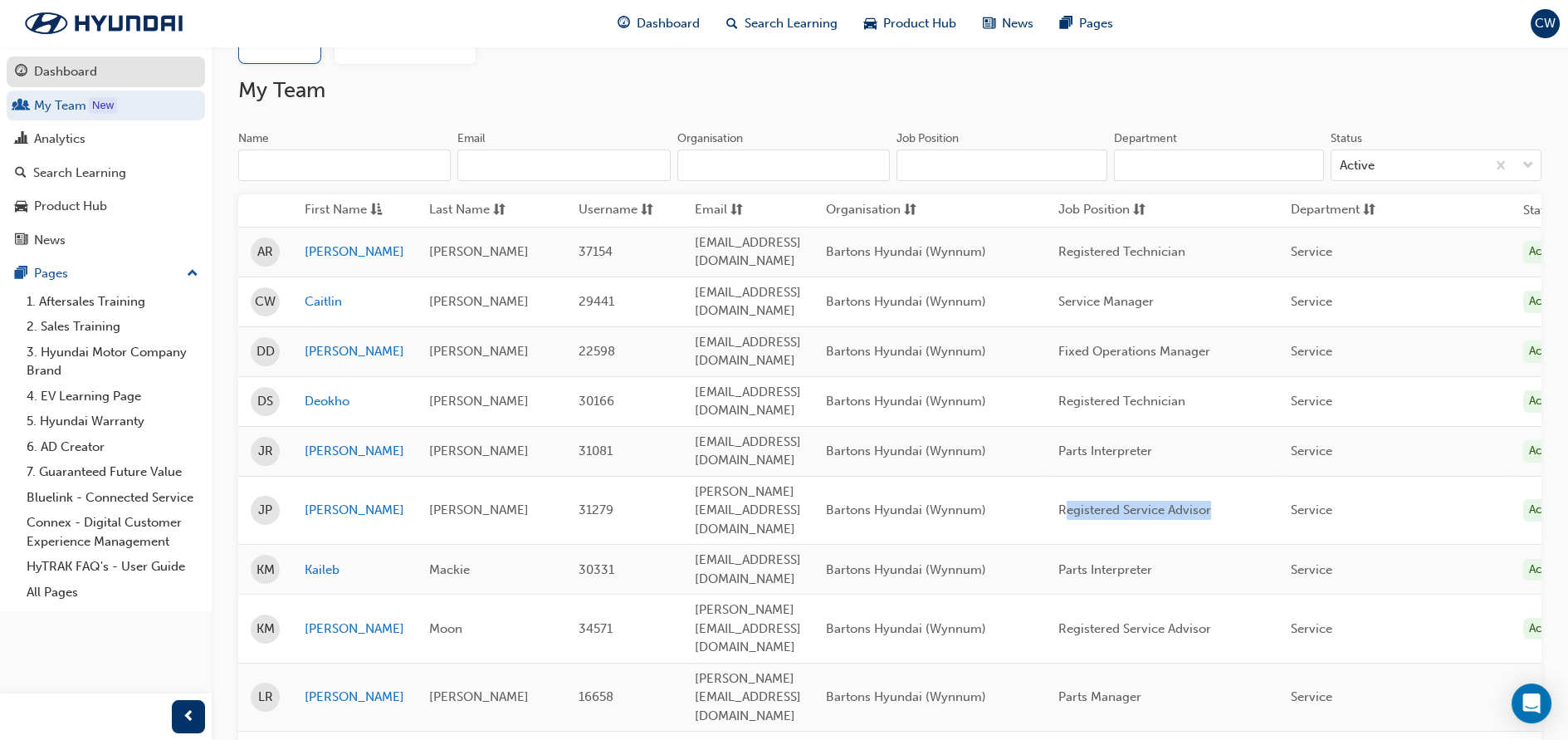
click at [109, 68] on div "Dashboard" at bounding box center [106, 71] width 182 height 20
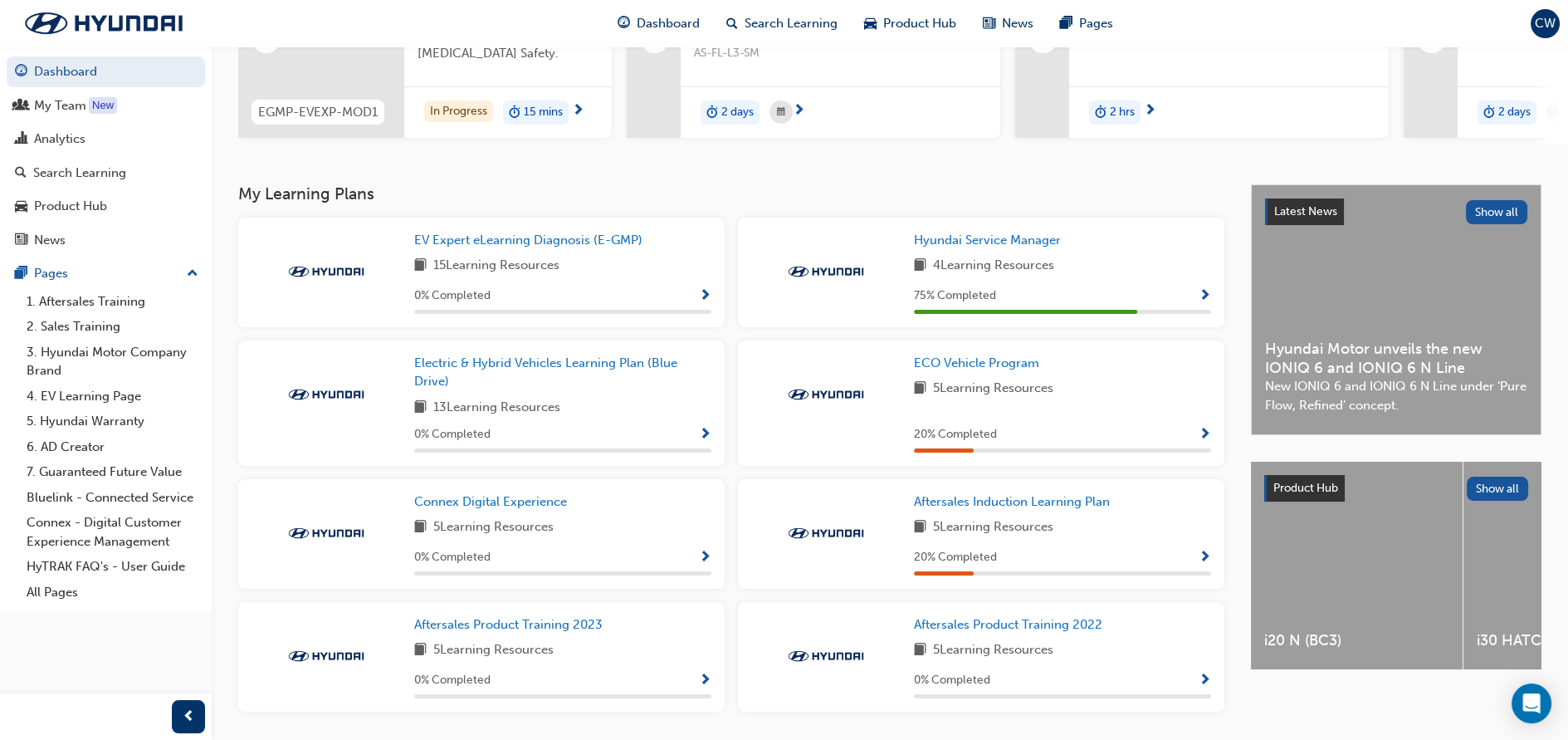
scroll to position [298, 0]
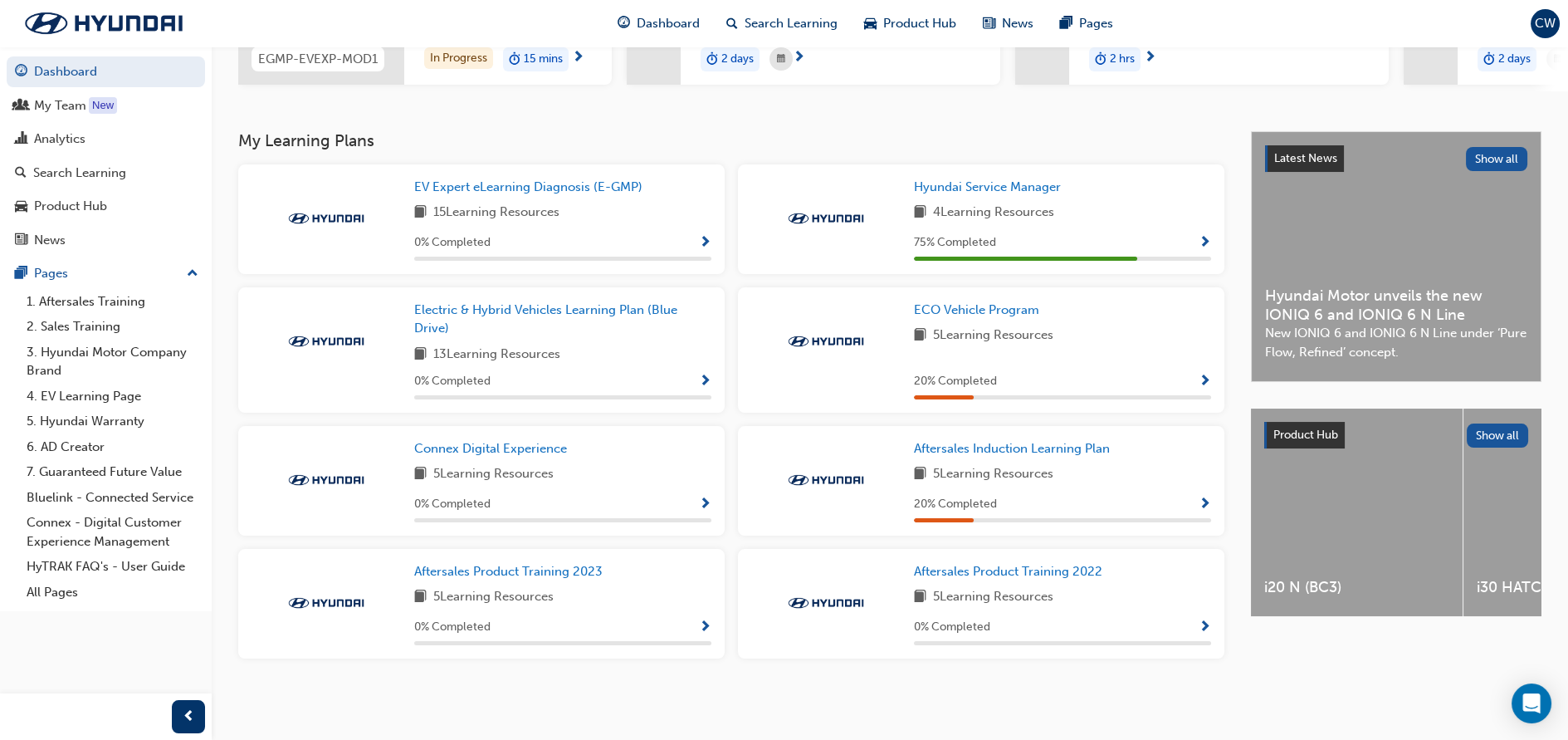
click at [527, 462] on div "Connex Digital Experience 5 Learning Resources 0 % Completed" at bounding box center [563, 481] width 298 height 83
click at [703, 504] on span "Show Progress" at bounding box center [705, 504] width 12 height 15
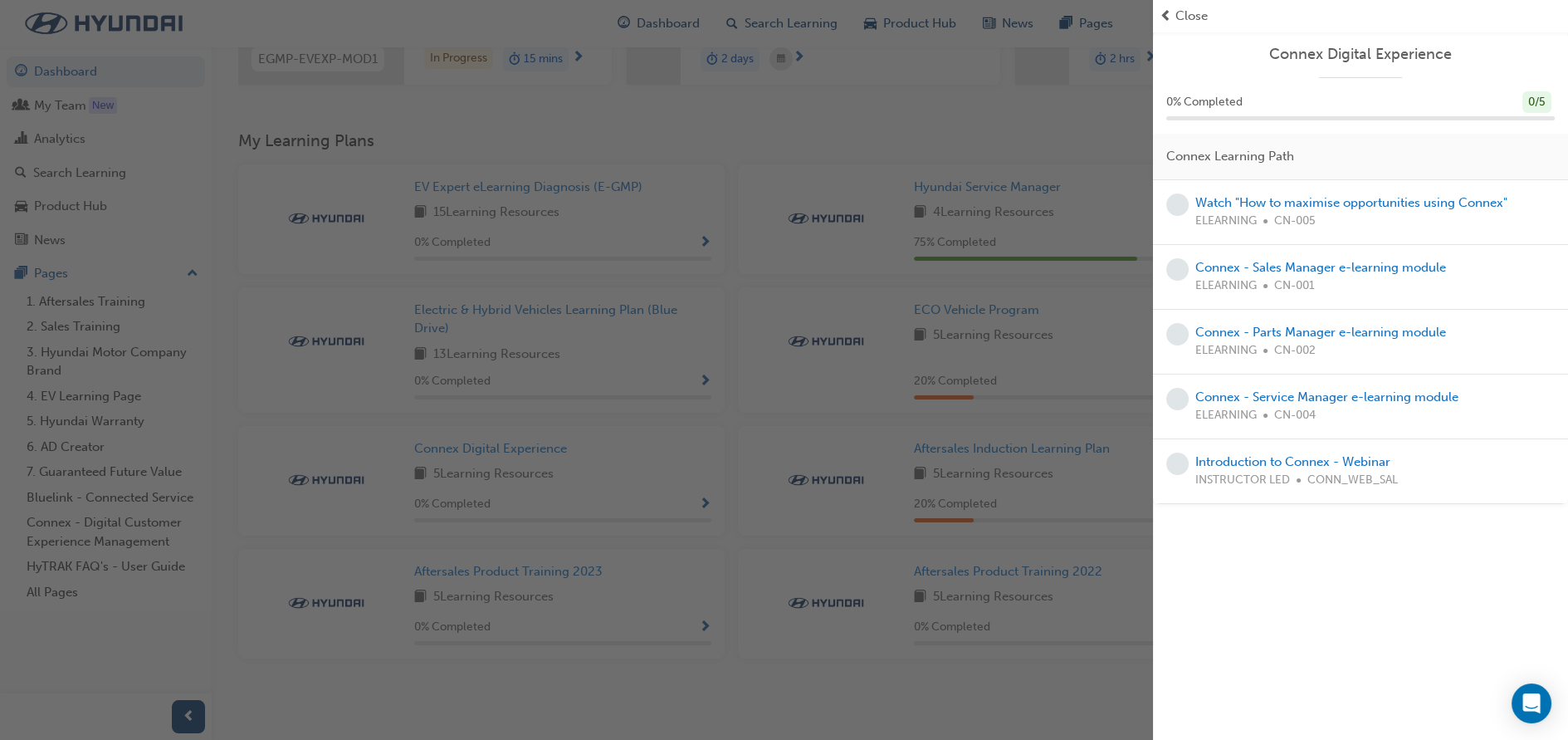
click at [966, 667] on div "button" at bounding box center [577, 370] width 1154 height 740
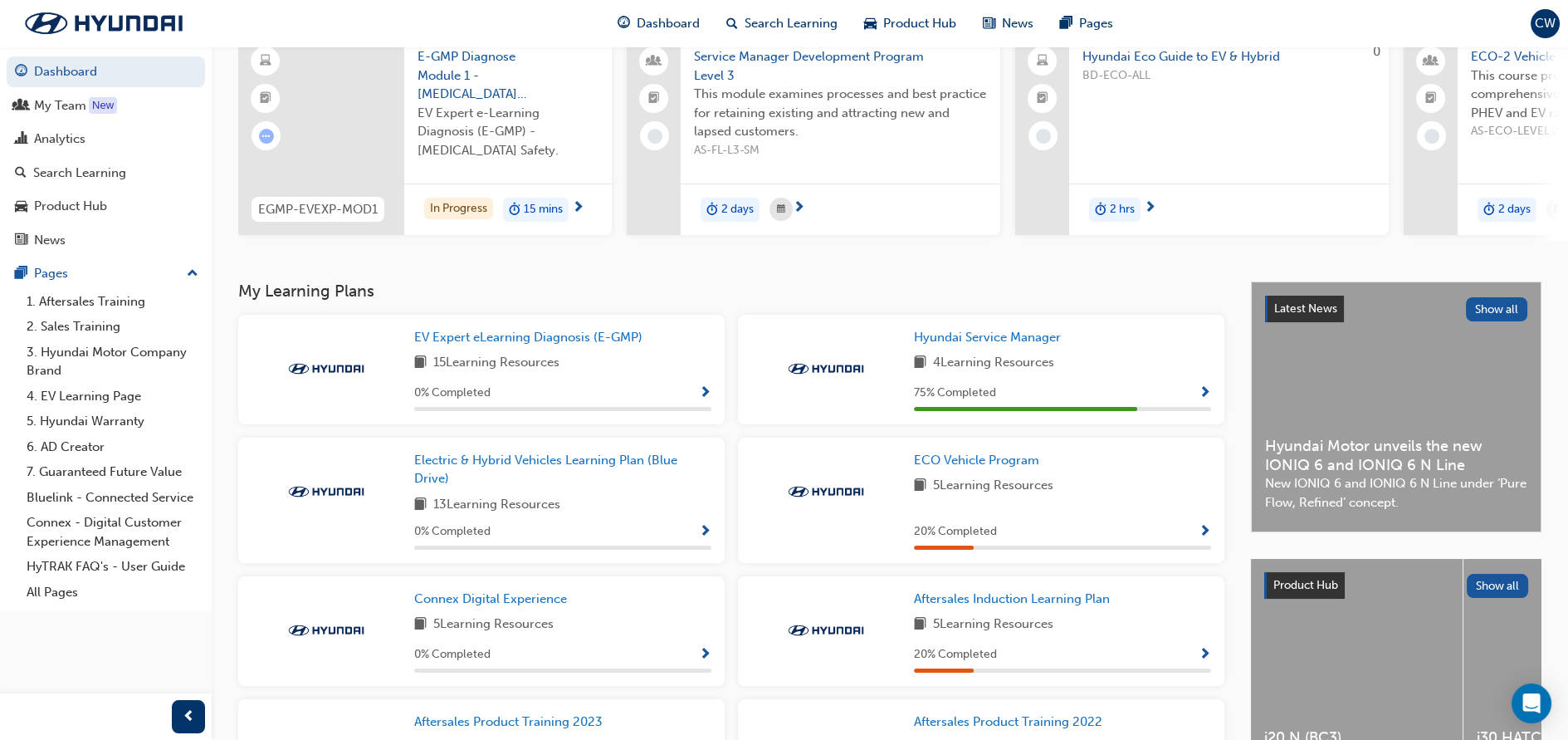
scroll to position [0, 0]
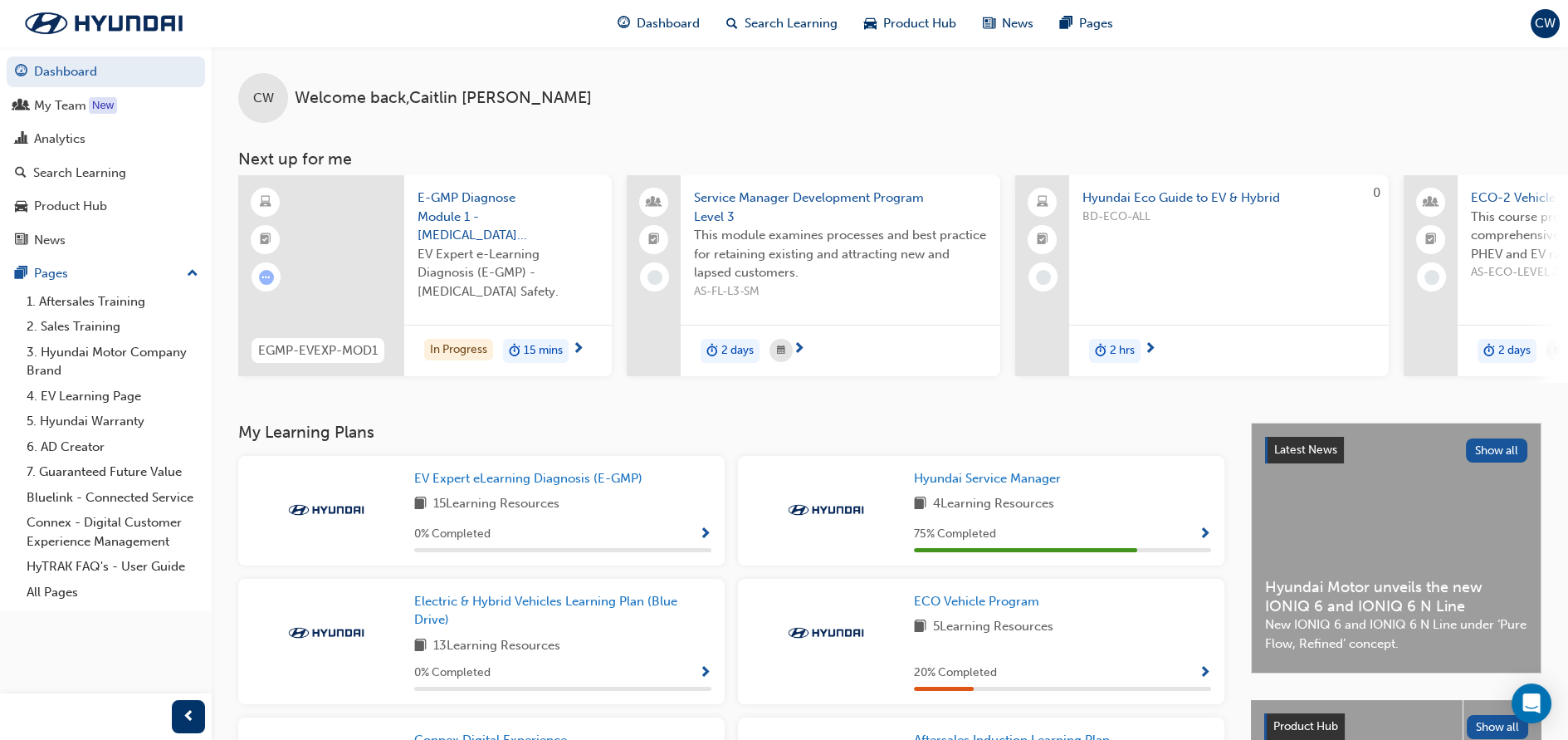
click at [839, 326] on div "2 days" at bounding box center [840, 351] width 320 height 52
